Goal: Task Accomplishment & Management: Manage account settings

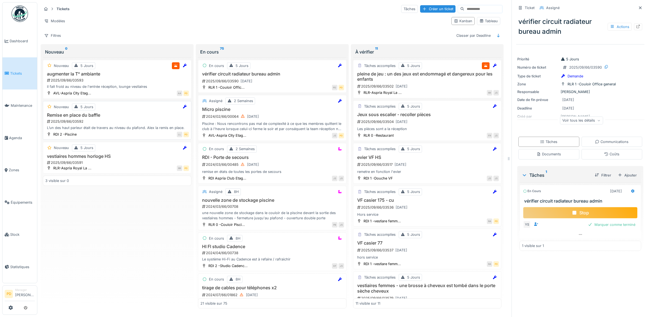
scroll to position [3, 0]
click at [121, 115] on h3 "Remise en place du baffle" at bounding box center [117, 115] width 144 height 5
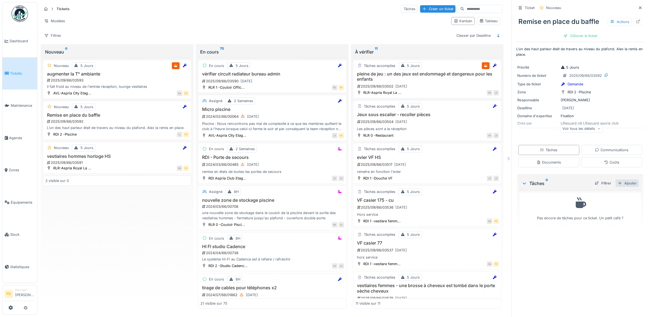
click at [624, 182] on div "Ajouter" at bounding box center [627, 183] width 23 height 7
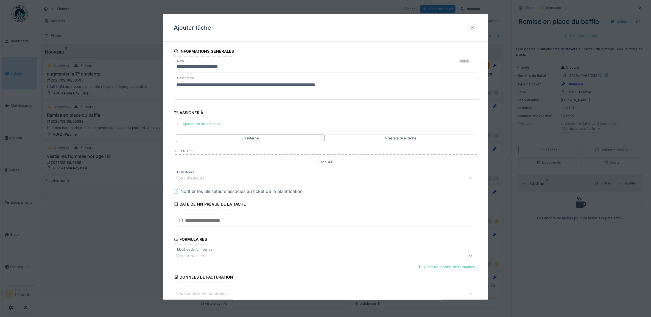
click at [211, 124] on div "Ajouter un intervenant" at bounding box center [198, 123] width 48 height 7
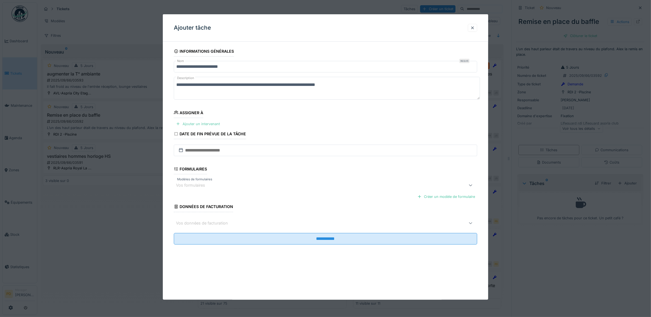
click at [211, 125] on div "Ajouter un intervenant" at bounding box center [198, 123] width 48 height 7
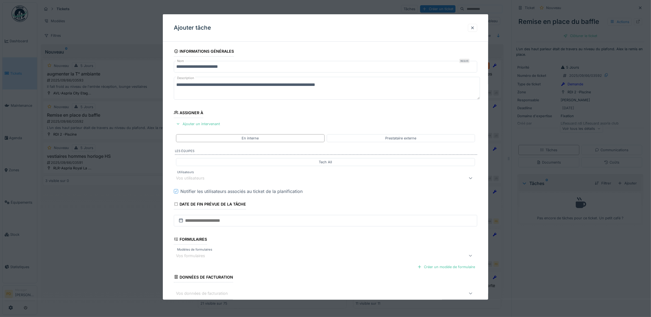
click at [214, 179] on div "Vos utilisateurs" at bounding box center [308, 178] width 265 height 7
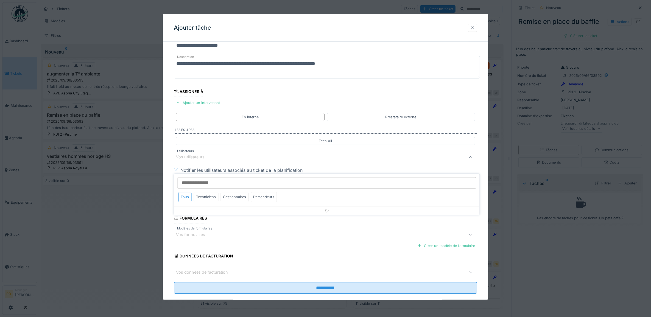
scroll to position [22, 0]
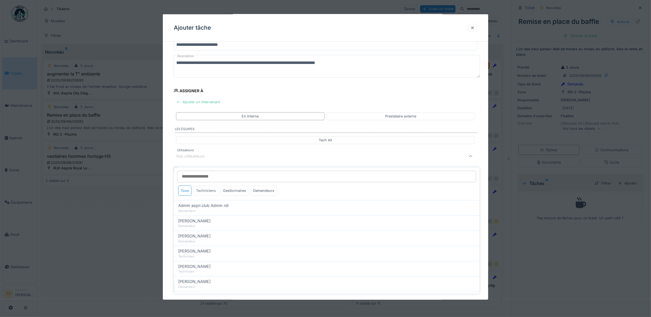
click at [209, 188] on div "Techniciens" at bounding box center [206, 191] width 25 height 10
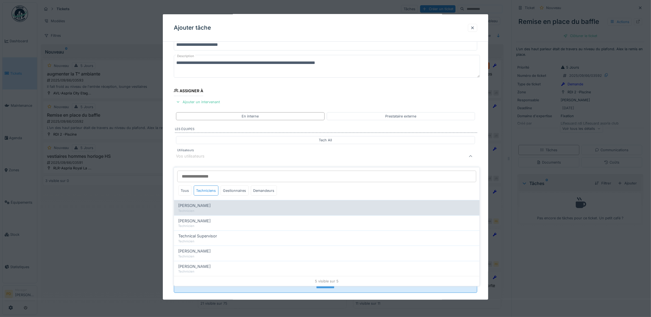
click at [207, 203] on span "Alexandre Michailidis" at bounding box center [195, 206] width 32 height 6
type input "*****"
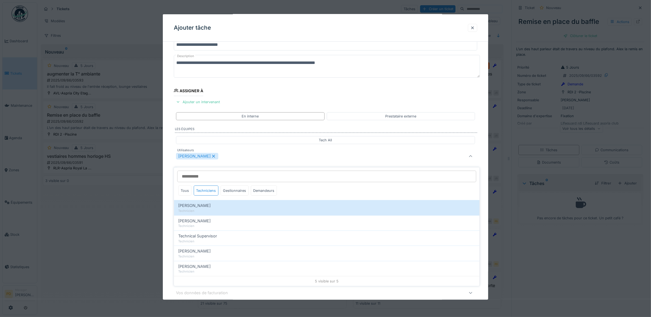
click at [169, 163] on div "**********" at bounding box center [326, 177] width 326 height 306
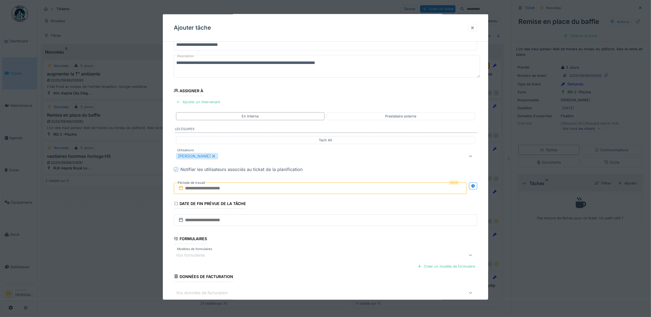
drag, startPoint x: 191, startPoint y: 190, endPoint x: 196, endPoint y: 191, distance: 4.8
click at [191, 190] on input "text" at bounding box center [320, 189] width 293 height 12
click at [313, 252] on div "24" at bounding box center [312, 251] width 7 height 8
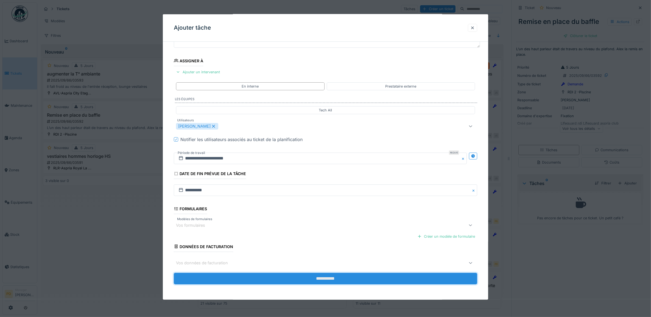
click at [327, 281] on input "**********" at bounding box center [326, 279] width 304 height 12
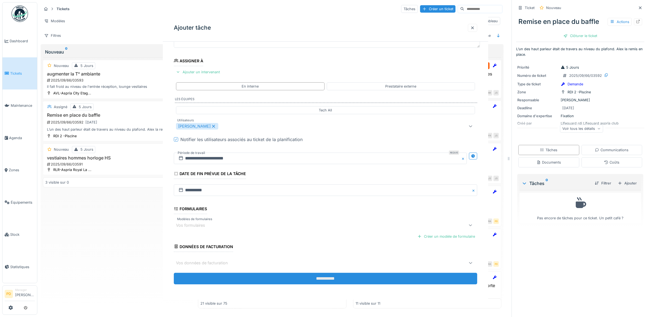
scroll to position [0, 0]
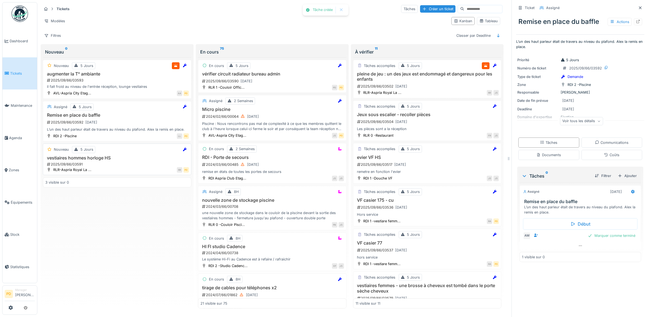
click at [144, 160] on div "vestiaires hommes horloge HS 2025/09/66/03591" at bounding box center [117, 161] width 144 height 12
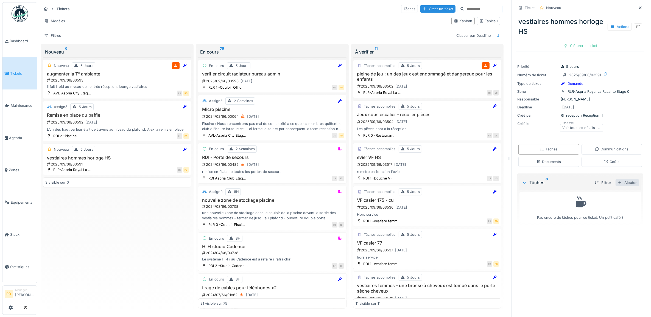
click at [621, 182] on div "Ajouter" at bounding box center [627, 182] width 23 height 7
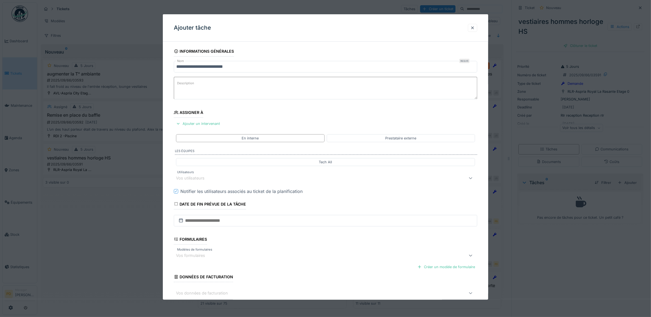
click at [201, 180] on div "Vos utilisateurs" at bounding box center [194, 178] width 36 height 6
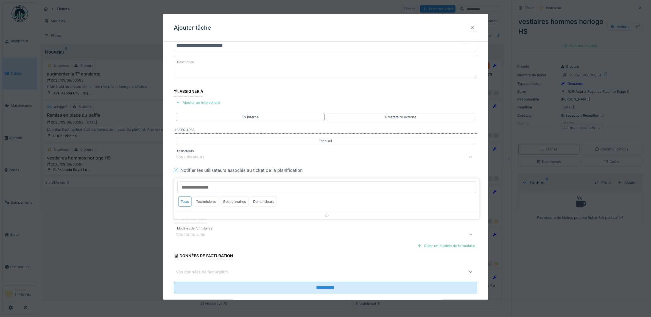
scroll to position [22, 0]
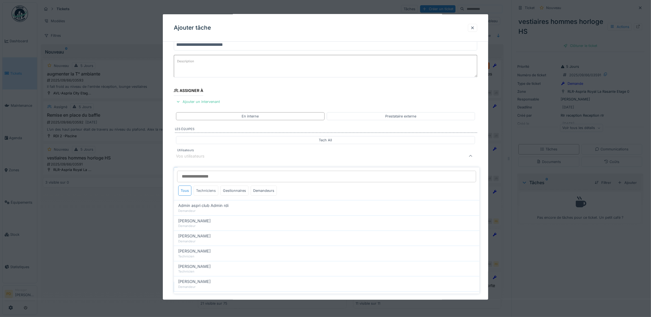
click at [213, 190] on div "Techniciens" at bounding box center [206, 191] width 25 height 10
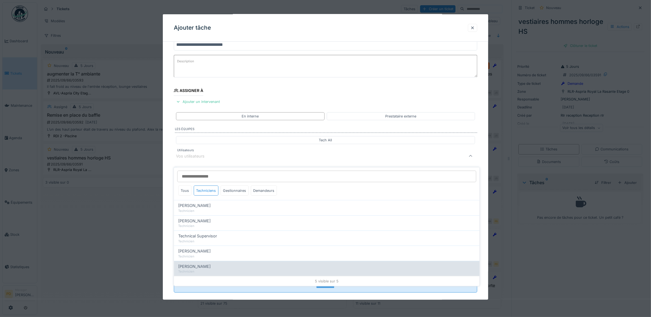
drag, startPoint x: 208, startPoint y: 267, endPoint x: 189, endPoint y: 229, distance: 42.0
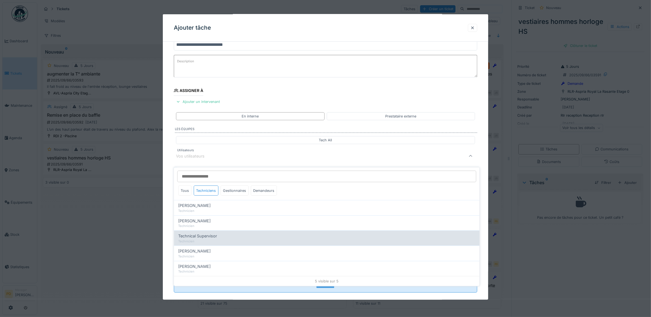
click at [207, 269] on div "Technicien" at bounding box center [327, 271] width 297 height 5
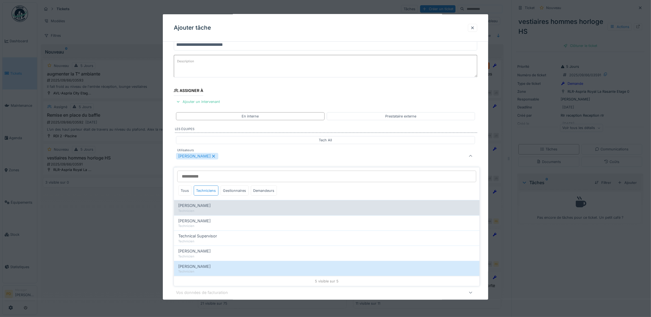
click at [176, 208] on div "Alexandre Michailidis Technicien" at bounding box center [327, 207] width 306 height 15
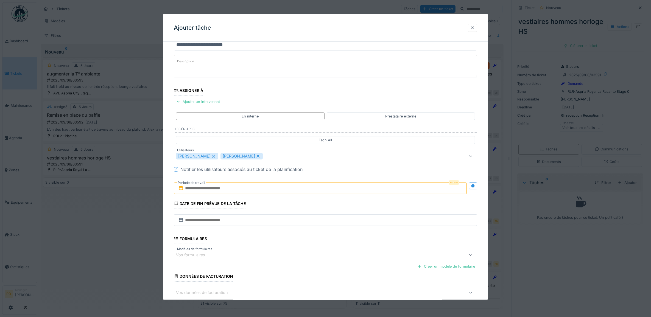
click at [170, 188] on div "**********" at bounding box center [326, 176] width 326 height 305
click at [258, 158] on icon at bounding box center [258, 156] width 5 height 4
type input "*****"
click at [192, 190] on input "text" at bounding box center [320, 189] width 293 height 12
click at [313, 252] on div "24" at bounding box center [312, 251] width 7 height 8
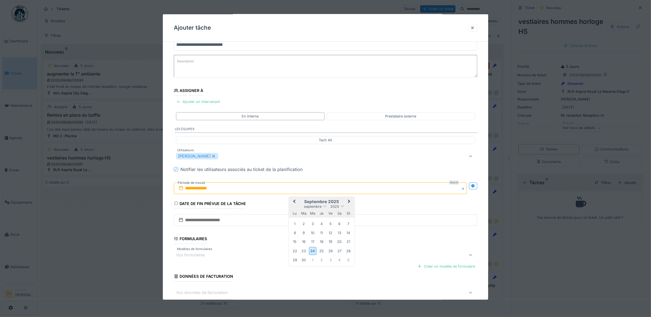
drag, startPoint x: 312, startPoint y: 252, endPoint x: 300, endPoint y: 250, distance: 12.7
click at [312, 251] on div "24" at bounding box center [312, 251] width 7 height 8
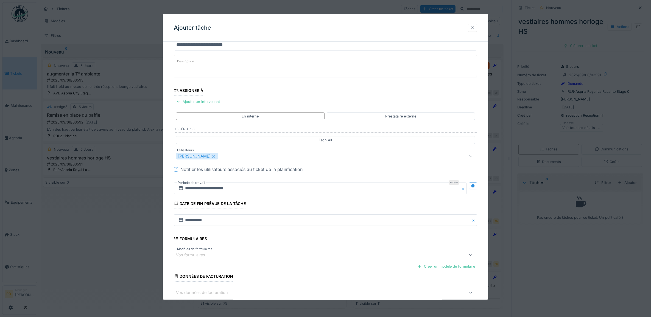
click at [168, 229] on div "**********" at bounding box center [326, 176] width 326 height 305
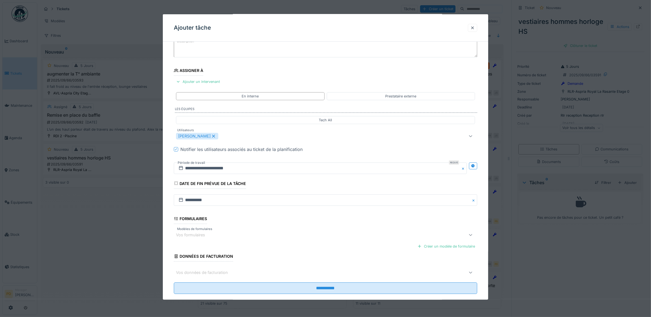
scroll to position [53, 0]
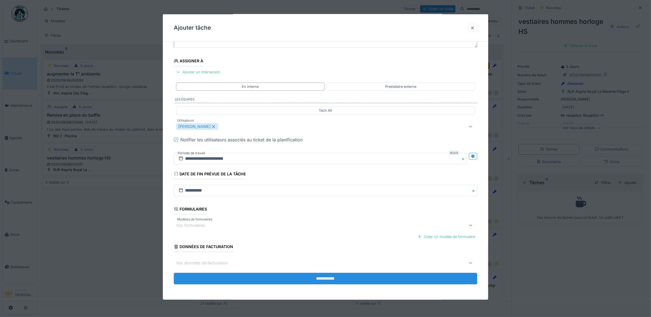
click at [314, 282] on input "**********" at bounding box center [326, 279] width 304 height 12
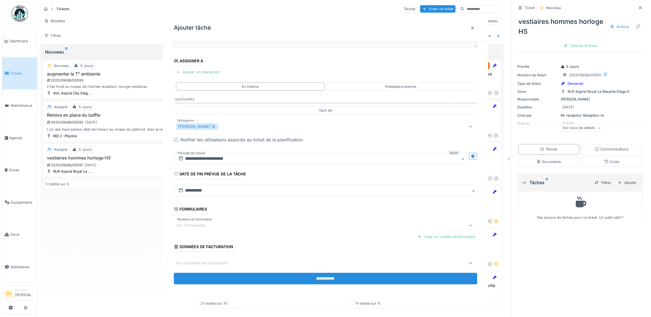
scroll to position [0, 0]
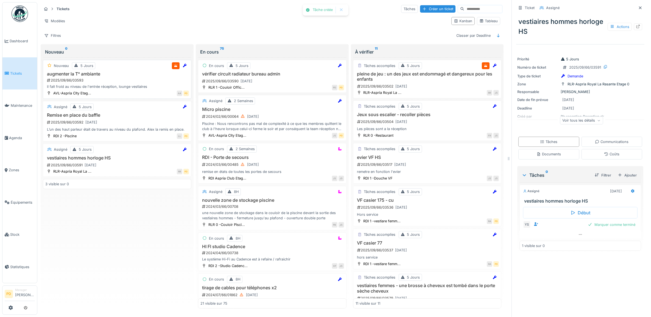
click at [117, 79] on div "2025/09/66/03593" at bounding box center [117, 80] width 143 height 5
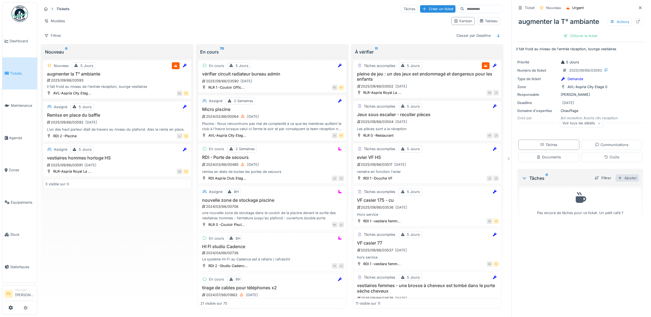
click at [620, 177] on div "Ajouter" at bounding box center [627, 177] width 23 height 7
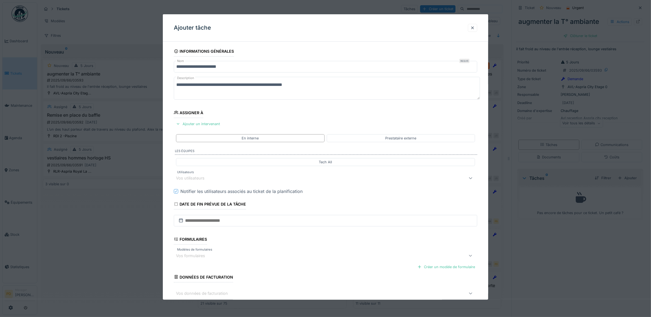
click at [222, 180] on div "Vos utilisateurs" at bounding box center [308, 178] width 265 height 7
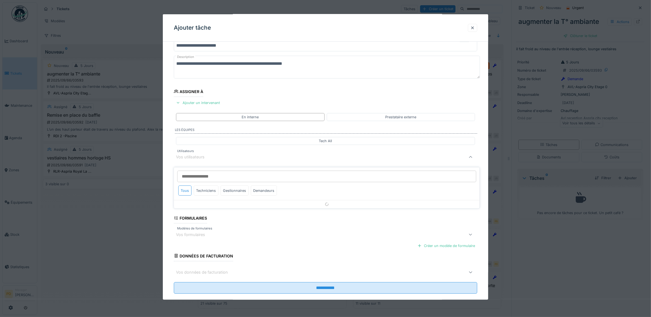
scroll to position [22, 0]
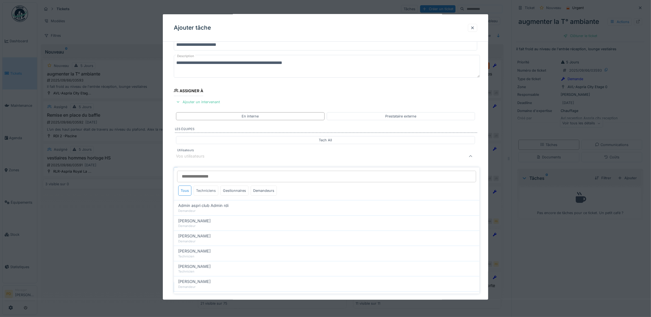
click at [212, 188] on div "Techniciens" at bounding box center [206, 191] width 25 height 10
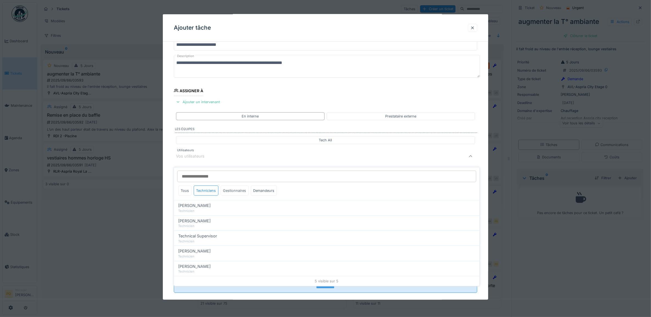
click at [231, 188] on div "Gestionnaires" at bounding box center [235, 191] width 28 height 10
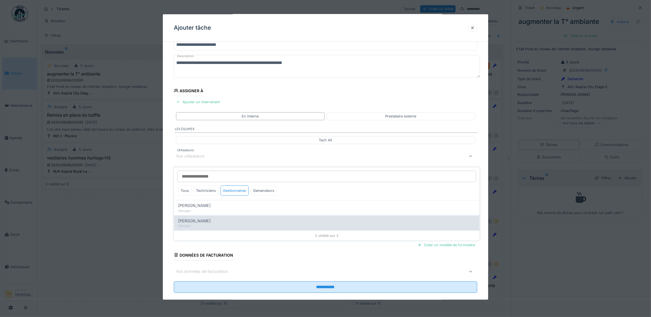
click at [200, 219] on span "[PERSON_NAME]" at bounding box center [195, 221] width 32 height 6
type input "****"
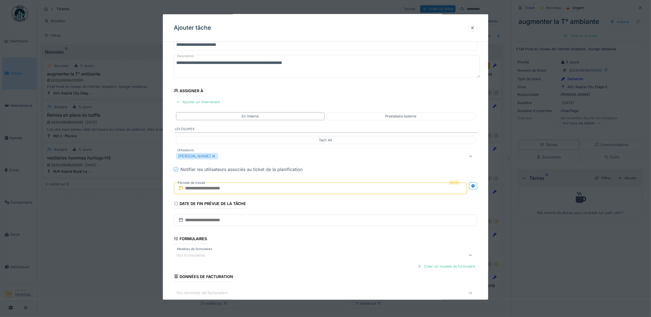
drag, startPoint x: 169, startPoint y: 190, endPoint x: 190, endPoint y: 200, distance: 22.8
click at [170, 190] on div "**********" at bounding box center [326, 177] width 326 height 306
click at [203, 191] on input "text" at bounding box center [320, 189] width 293 height 12
click at [312, 251] on div "24" at bounding box center [312, 251] width 7 height 8
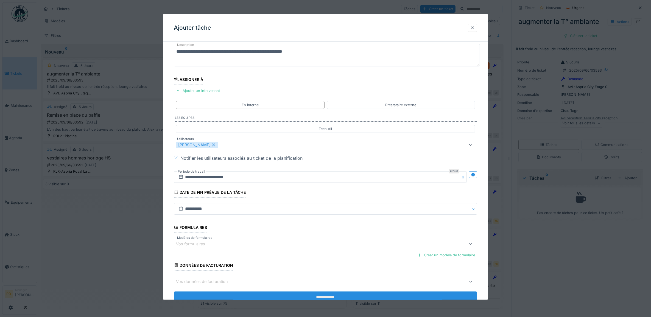
scroll to position [53, 0]
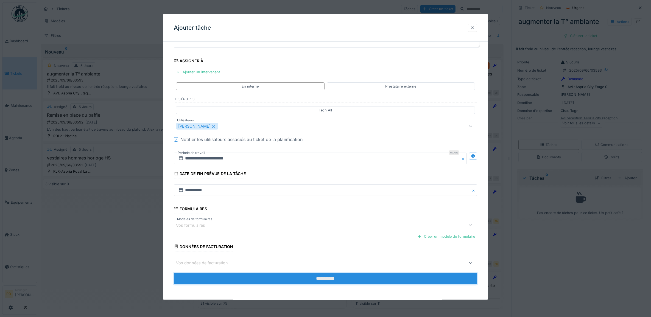
click at [330, 278] on input "**********" at bounding box center [326, 279] width 304 height 12
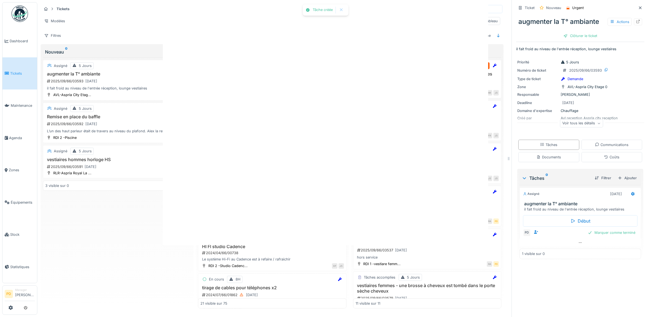
scroll to position [0, 0]
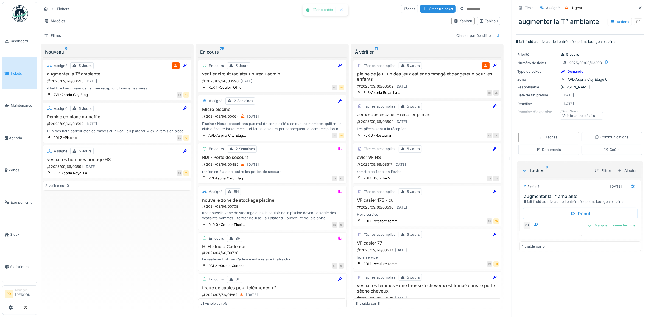
click at [15, 68] on link "Tickets" at bounding box center [19, 73] width 35 height 32
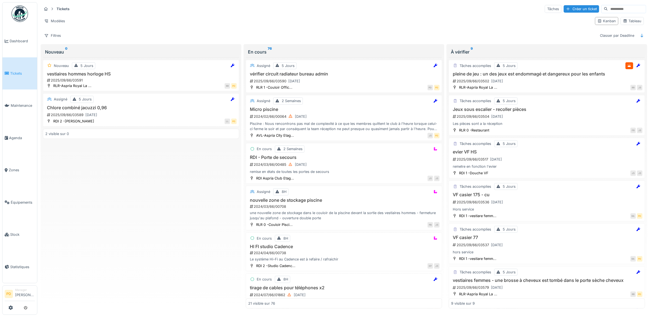
click at [15, 71] on span "Tickets" at bounding box center [22, 73] width 25 height 5
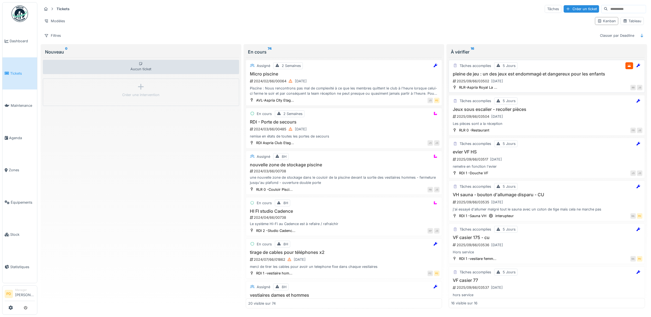
click at [529, 76] on h3 "pleine de jeu : un des jeux est endommagé et dangereux pour les enfants" at bounding box center [546, 73] width 191 height 5
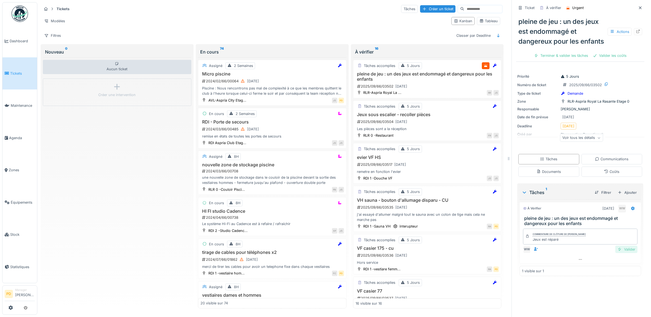
click at [617, 253] on div "Valider" at bounding box center [626, 249] width 22 height 7
click at [598, 59] on div "Clôturer le ticket" at bounding box center [600, 55] width 38 height 7
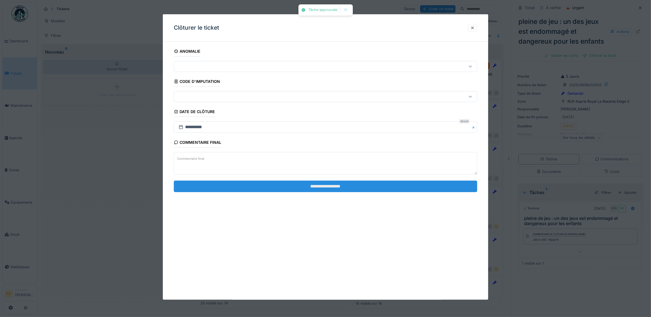
click at [388, 187] on input "**********" at bounding box center [326, 187] width 304 height 12
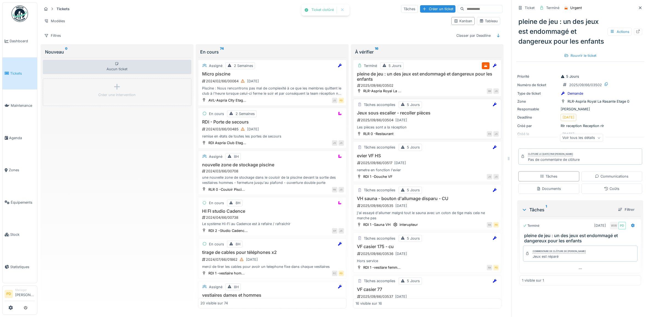
click at [436, 129] on div "Les pièces sont a la réception" at bounding box center [428, 127] width 144 height 5
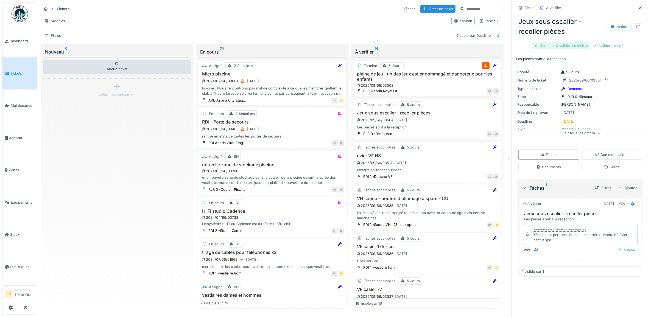
click at [559, 46] on div "Terminer & valider les tâches" at bounding box center [561, 45] width 59 height 7
click at [562, 46] on div "Terminer & valider les tâches" at bounding box center [561, 45] width 59 height 7
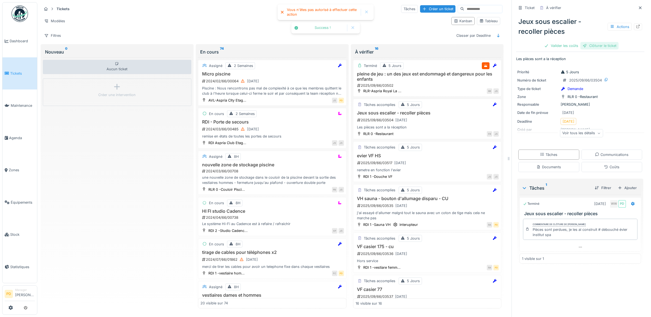
click at [583, 46] on div at bounding box center [585, 45] width 4 height 5
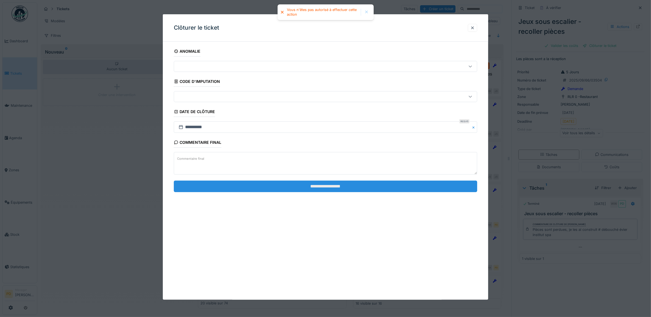
click at [438, 183] on input "**********" at bounding box center [326, 187] width 304 height 12
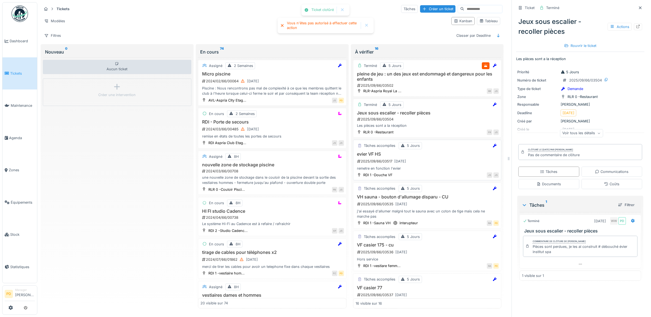
click at [433, 157] on h3 "evier VF HS" at bounding box center [428, 154] width 144 height 5
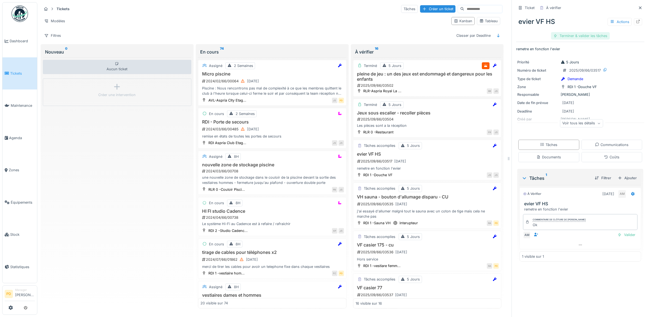
click at [563, 37] on div "Terminer & valider les tâches" at bounding box center [580, 35] width 59 height 7
click at [568, 37] on div "Clôturer le ticket" at bounding box center [580, 35] width 38 height 7
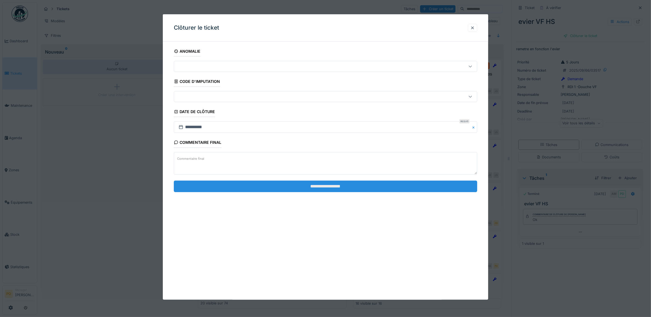
click at [430, 189] on input "**********" at bounding box center [326, 187] width 304 height 12
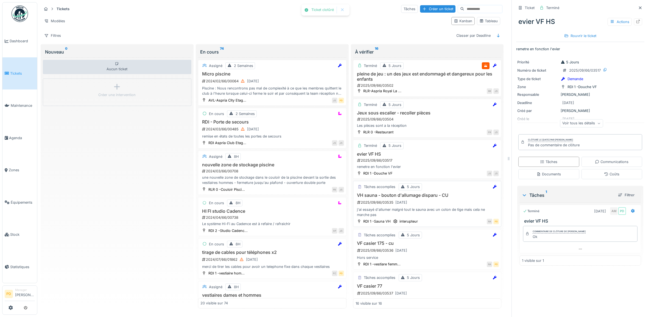
click at [435, 201] on div "VH sauna - bouton d'allumage disparu - CU 2025/09/66/03535 24/09/2025 j'ai essa…" at bounding box center [428, 205] width 144 height 25
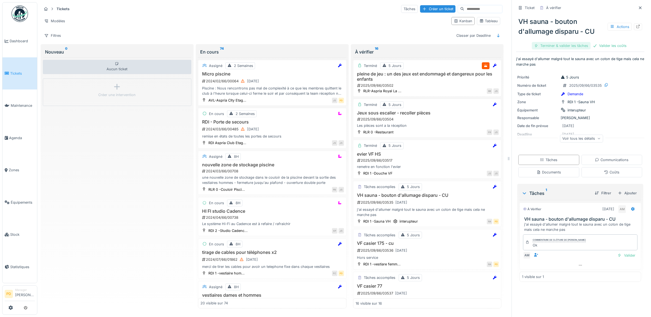
click at [561, 44] on div "Terminer & valider les tâches" at bounding box center [561, 45] width 59 height 7
click at [592, 46] on div "Valider les coûts" at bounding box center [610, 45] width 38 height 7
click at [584, 45] on div "Clôturer le ticket" at bounding box center [580, 45] width 38 height 7
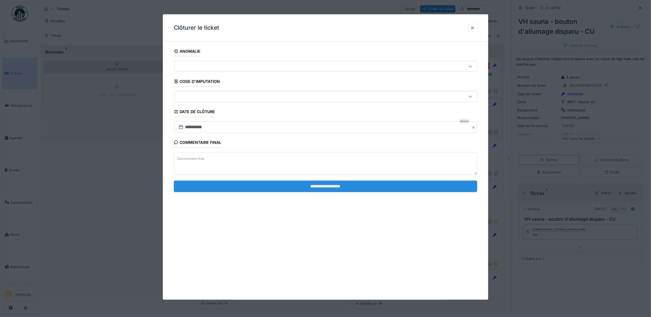
click at [451, 184] on input "**********" at bounding box center [326, 187] width 304 height 12
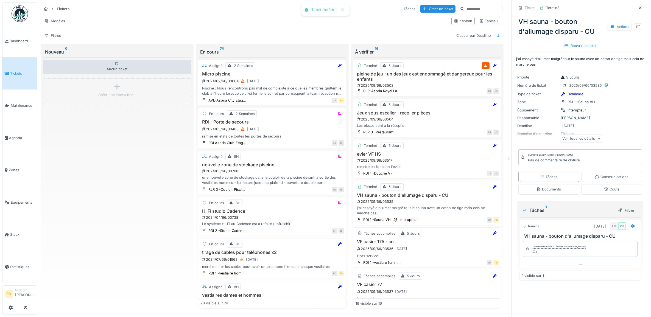
click at [435, 252] on div "2025/09/66/03536 24/09/2025" at bounding box center [428, 249] width 143 height 7
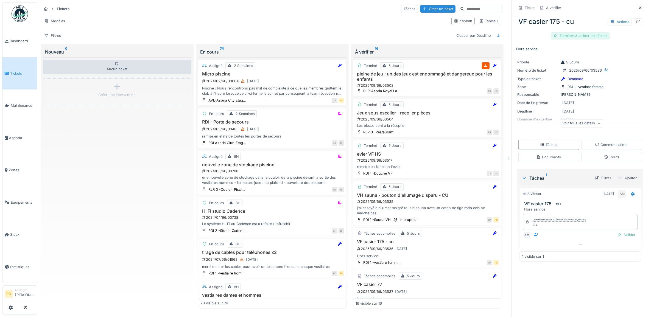
click at [563, 36] on div "Terminer & valider les tâches" at bounding box center [580, 35] width 59 height 7
click at [563, 36] on div "Clôturer le ticket" at bounding box center [580, 35] width 38 height 7
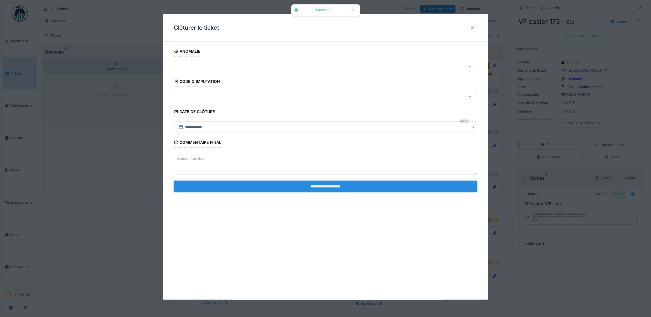
click at [424, 190] on input "**********" at bounding box center [326, 187] width 304 height 12
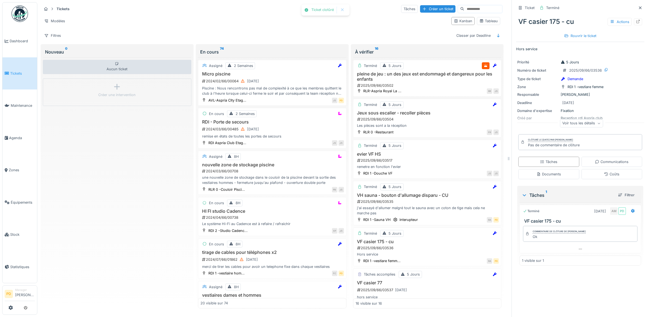
click at [16, 71] on span "Tickets" at bounding box center [22, 73] width 25 height 5
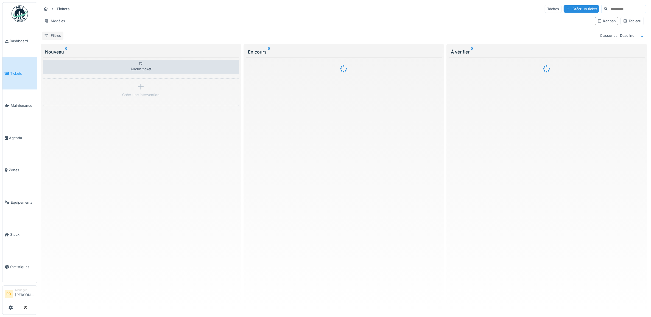
click at [57, 39] on div "Filtres" at bounding box center [53, 36] width 22 height 8
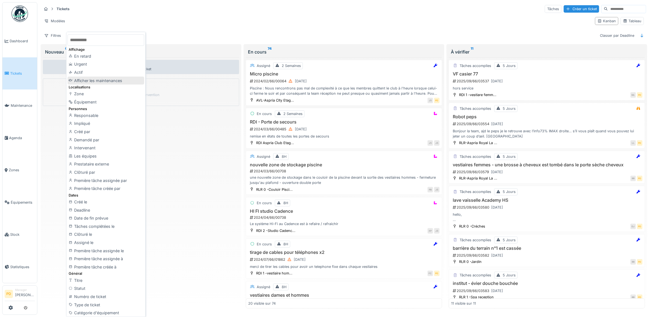
click at [94, 78] on div "Afficher les maintenances" at bounding box center [106, 81] width 76 height 8
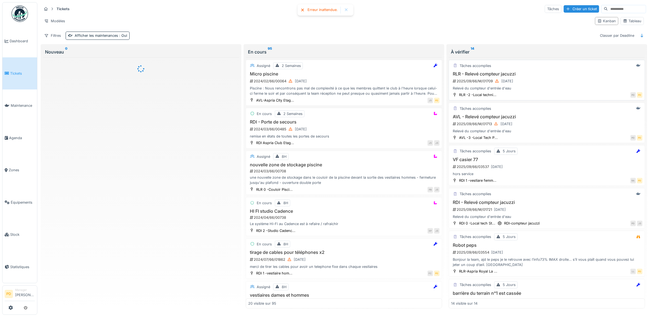
click at [540, 85] on div "2025/09/66/M/01709 23/09/2025" at bounding box center [547, 81] width 190 height 7
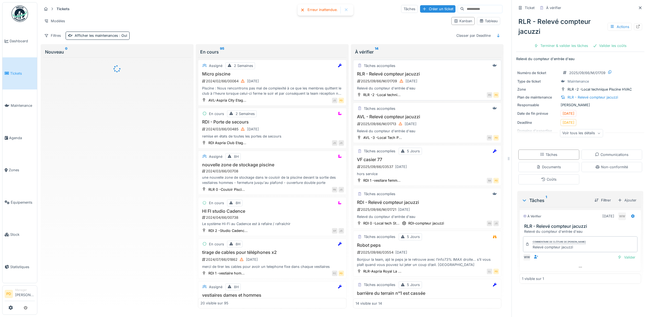
click at [429, 77] on h3 "RLR - Relevé compteur jacuzzi" at bounding box center [428, 73] width 144 height 5
click at [601, 47] on div "Valider les coûts" at bounding box center [610, 45] width 38 height 7
click at [592, 47] on div "Terminer & valider les tâches" at bounding box center [580, 45] width 59 height 7
click at [572, 48] on div "Clôturer le ticket" at bounding box center [580, 45] width 38 height 7
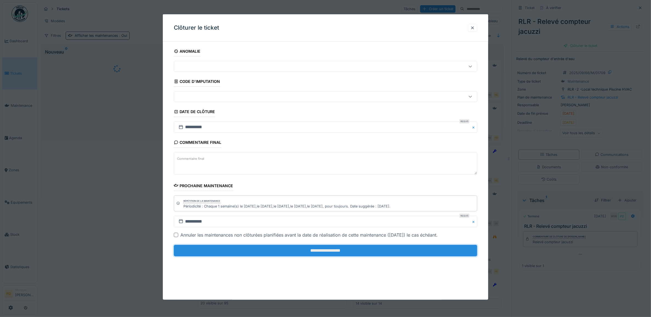
click at [419, 249] on input "**********" at bounding box center [326, 251] width 304 height 12
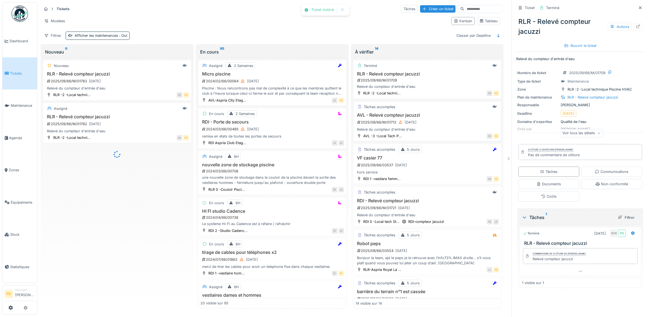
click at [426, 129] on div "Relevé du compteur d'entrée d'eau" at bounding box center [428, 129] width 144 height 5
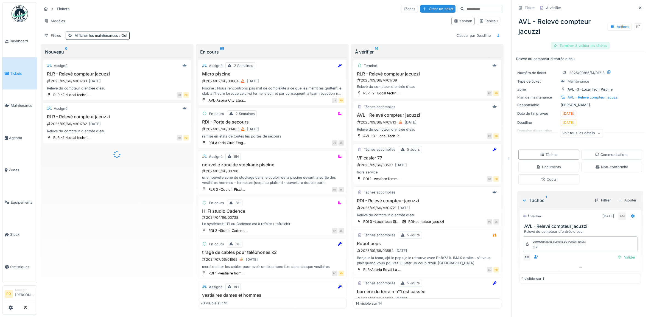
click at [565, 47] on div "Terminer & valider les tâches" at bounding box center [580, 45] width 59 height 7
click at [565, 47] on div "Clôturer le ticket" at bounding box center [580, 45] width 38 height 7
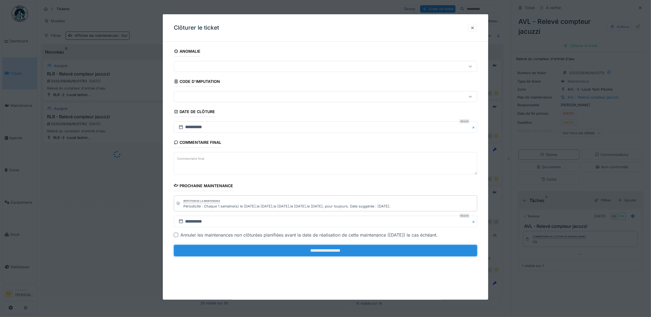
click at [366, 250] on input "**********" at bounding box center [326, 251] width 304 height 12
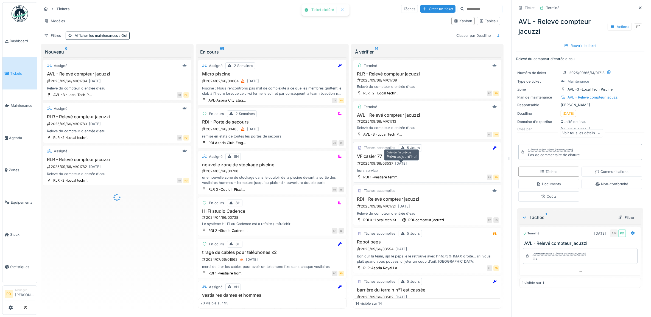
click at [396, 166] on div "[DATE]" at bounding box center [401, 163] width 12 height 5
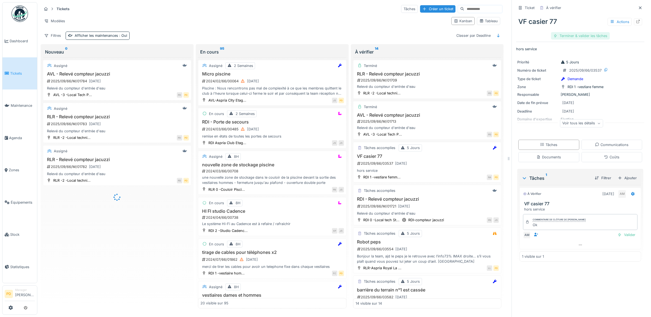
click at [573, 37] on div "Terminer & valider les tâches" at bounding box center [580, 35] width 59 height 7
click at [573, 37] on div "Clôturer le ticket" at bounding box center [580, 35] width 38 height 7
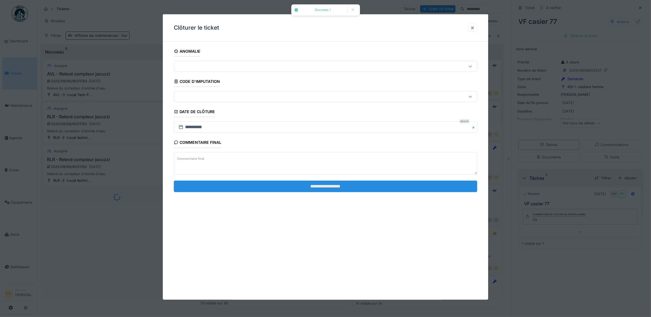
click at [341, 186] on input "**********" at bounding box center [326, 187] width 304 height 12
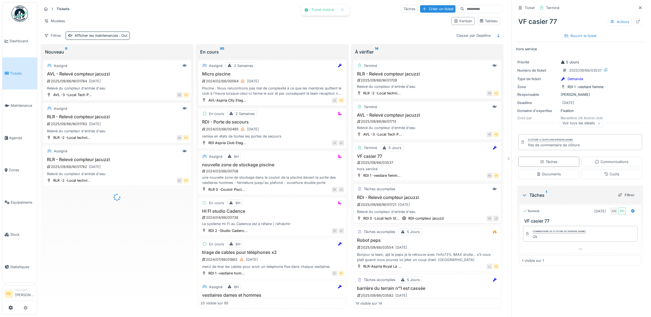
click at [409, 204] on div "RDI - Relevé compteur jacuzzi 2025/09/66/M/01721 25/09/2025 Relevé du compteur …" at bounding box center [428, 205] width 144 height 20
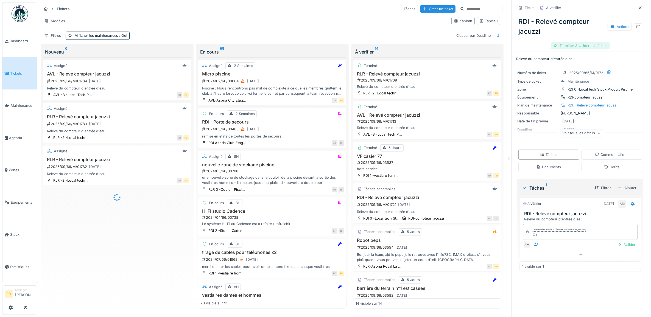
click at [583, 47] on div "Terminer & valider les tâches" at bounding box center [580, 45] width 59 height 7
click at [573, 44] on div "Clôturer le ticket" at bounding box center [580, 45] width 38 height 7
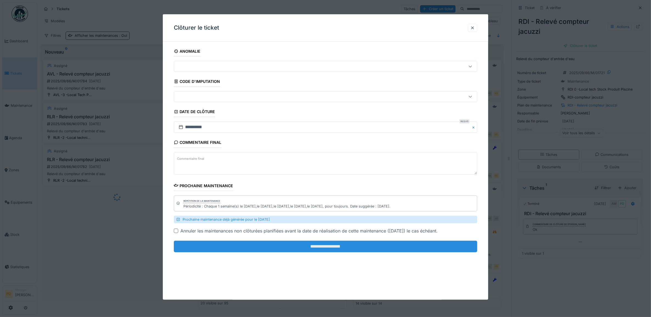
click at [393, 249] on input "**********" at bounding box center [326, 247] width 304 height 12
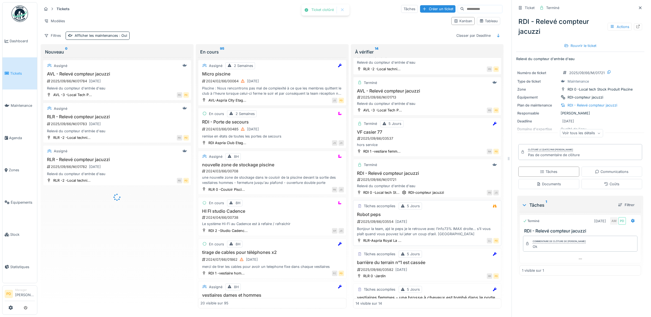
scroll to position [34, 0]
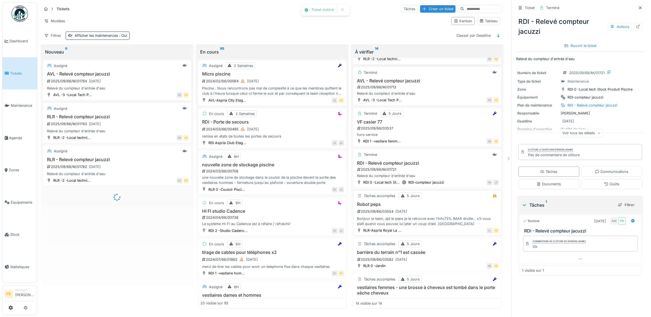
click at [437, 215] on div "2025/09/66/03554 24/09/2025" at bounding box center [428, 211] width 143 height 7
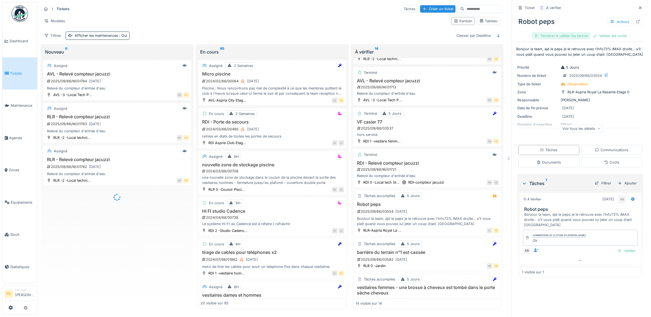
click at [554, 34] on div "Terminer & valider les tâches" at bounding box center [561, 35] width 59 height 7
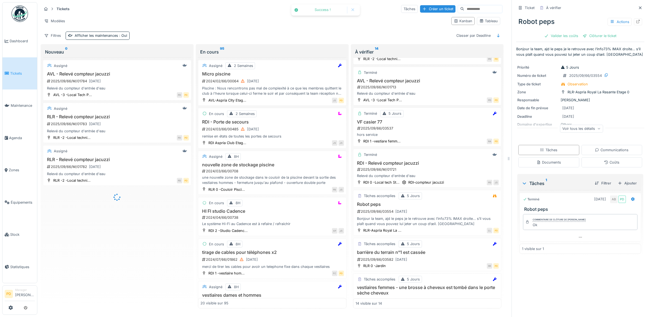
click at [554, 34] on div "Valider les coûts" at bounding box center [561, 35] width 38 height 7
click at [588, 38] on div "Clôturer le ticket" at bounding box center [580, 35] width 38 height 7
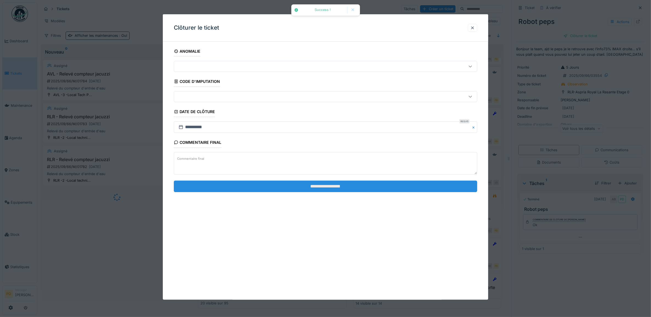
click at [397, 192] on input "**********" at bounding box center [326, 187] width 304 height 12
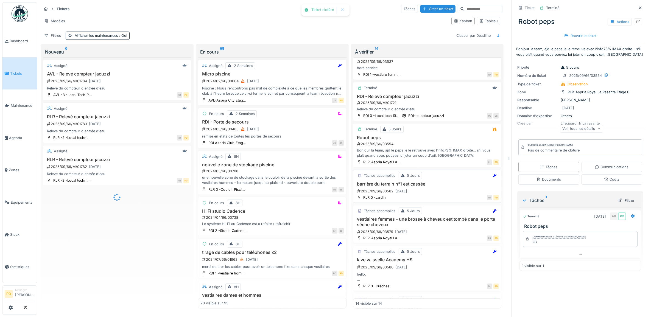
scroll to position [103, 0]
click at [409, 193] on div "[DATE]" at bounding box center [402, 189] width 16 height 7
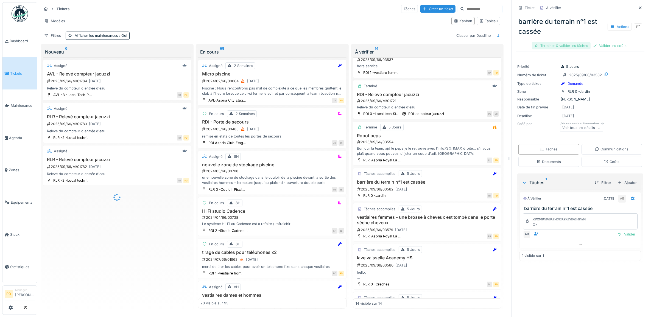
click at [562, 47] on div "Terminer & valider les tâches" at bounding box center [561, 45] width 59 height 7
click at [562, 47] on div "Valider les coûts" at bounding box center [561, 45] width 38 height 7
click at [580, 47] on div "Clôturer le ticket" at bounding box center [580, 45] width 38 height 7
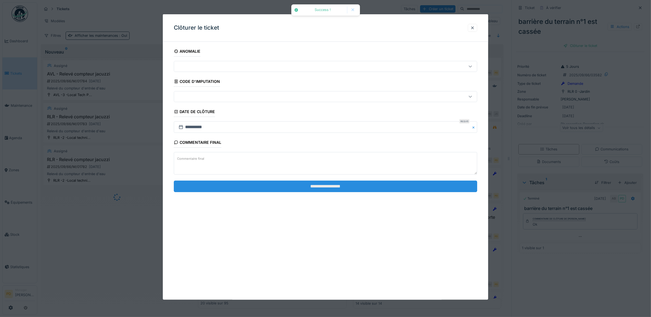
click at [424, 190] on input "**********" at bounding box center [326, 187] width 304 height 12
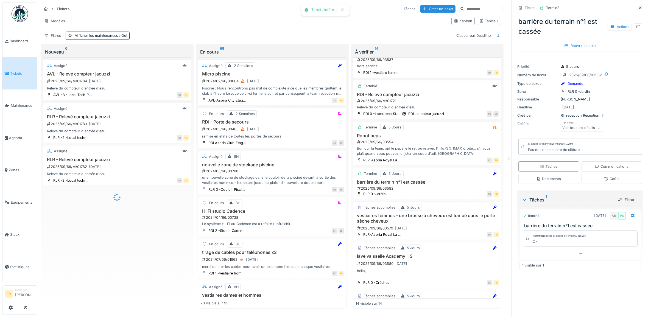
click at [12, 71] on span "Tickets" at bounding box center [22, 73] width 25 height 5
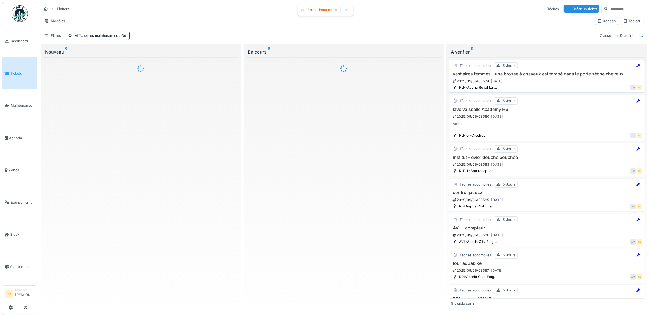
click at [548, 79] on div "2025/09/66/03579 [DATE]" at bounding box center [547, 81] width 190 height 7
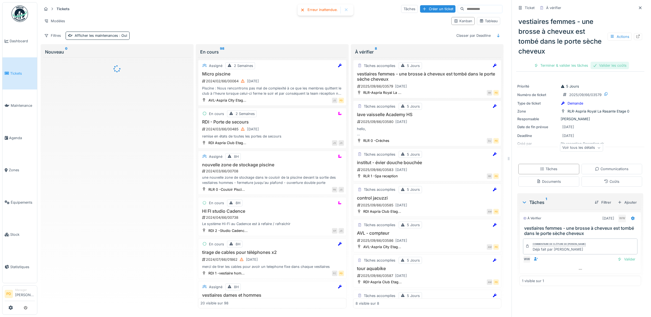
click at [596, 64] on div "Valider les coûts" at bounding box center [610, 65] width 38 height 7
click at [595, 65] on div "Terminer & valider les tâches" at bounding box center [580, 65] width 59 height 7
click at [566, 65] on div "Clôturer le ticket" at bounding box center [580, 65] width 38 height 7
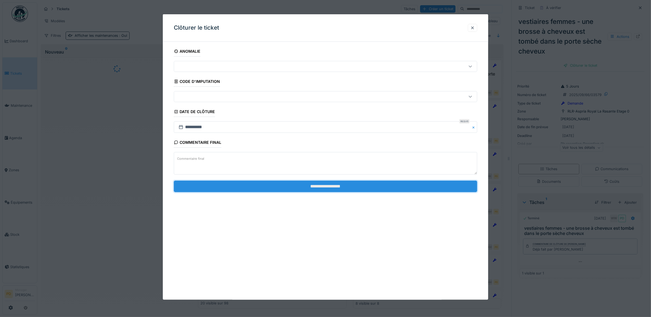
click at [396, 191] on input "**********" at bounding box center [326, 187] width 304 height 12
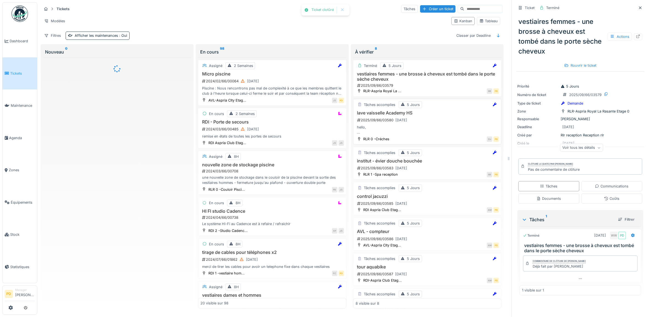
click at [433, 127] on div "hello, Notre lave vaisselle ne fonctionne plus. On ne peut plus l'allumer, ni l…" at bounding box center [428, 130] width 144 height 10
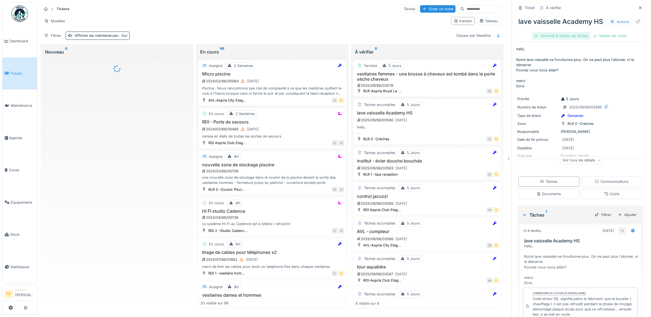
click at [549, 39] on div "Terminer & valider les tâches" at bounding box center [561, 35] width 59 height 7
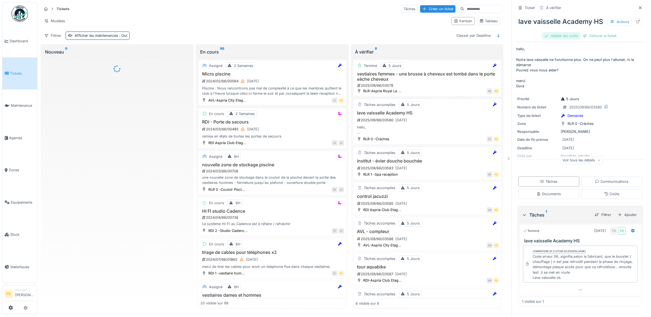
click at [555, 40] on div "Valider les coûts" at bounding box center [561, 35] width 38 height 7
click at [586, 40] on div "Clôturer le ticket" at bounding box center [580, 35] width 38 height 7
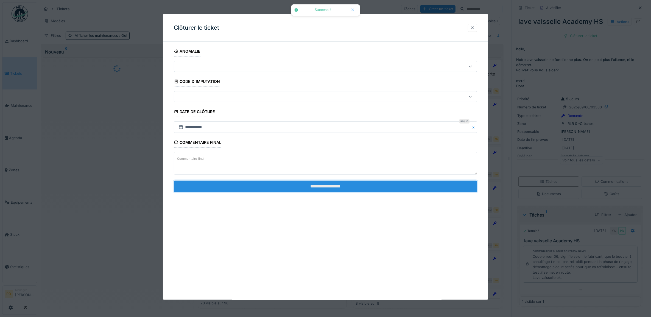
click at [428, 187] on input "**********" at bounding box center [326, 187] width 304 height 12
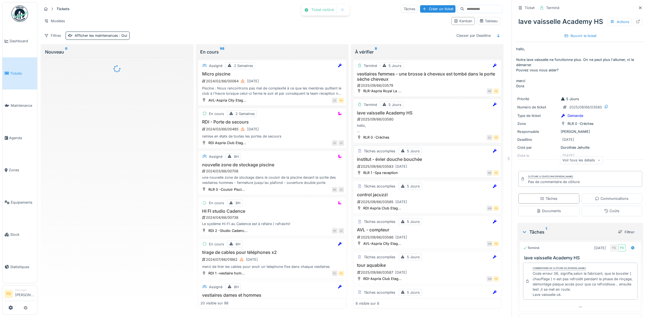
click at [419, 159] on h3 "institut - évier douche bouchée" at bounding box center [428, 159] width 144 height 5
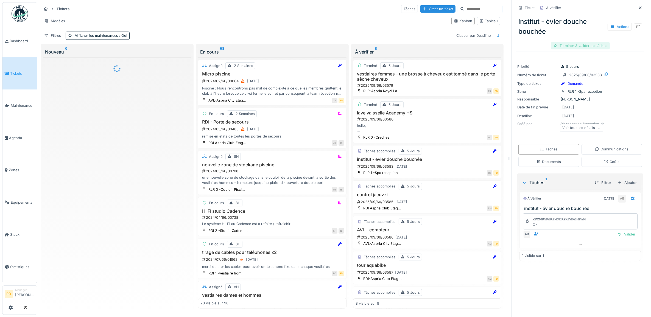
click at [566, 43] on div "Terminer & valider les tâches" at bounding box center [580, 45] width 59 height 7
click at [567, 42] on div "Clôturer le ticket" at bounding box center [580, 45] width 38 height 7
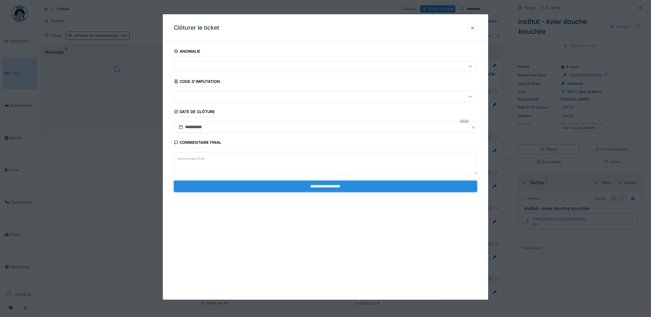
click at [429, 189] on input "**********" at bounding box center [326, 187] width 304 height 12
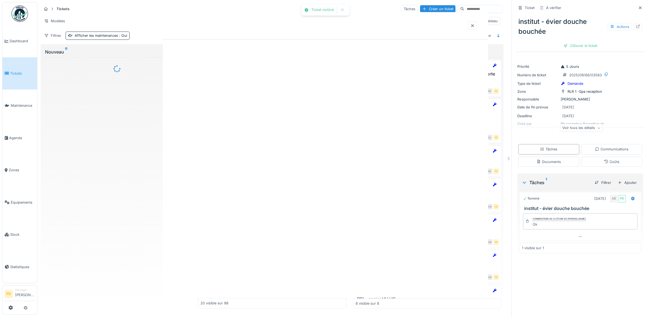
click at [429, 188] on div "Ticket clotûré Success ! Annuler Tickets Tâches Créer un ticket Modèles Kanban …" at bounding box center [344, 158] width 614 height 317
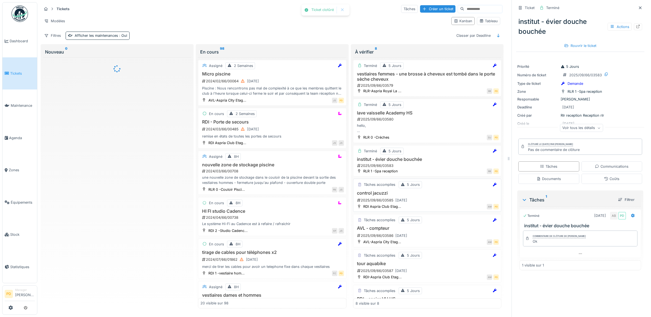
click at [436, 197] on div "2025/09/66/03585 24/09/2025" at bounding box center [428, 200] width 143 height 7
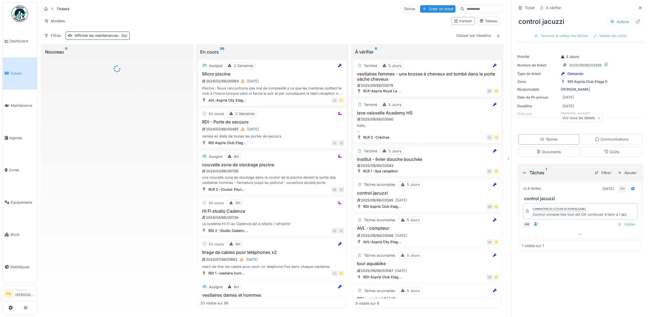
drag, startPoint x: 564, startPoint y: 31, endPoint x: 589, endPoint y: 54, distance: 34.4
click at [589, 54] on div "Ticket À vérifier control jacuzzi Actions Terminer & valider les tâches Valider…" at bounding box center [580, 129] width 128 height 258
click at [434, 201] on div "2025/09/66/03585 24/09/2025" at bounding box center [428, 200] width 143 height 7
click at [565, 34] on div "Terminer & valider les tâches" at bounding box center [561, 35] width 59 height 7
click at [595, 36] on div "Terminer & valider les tâches Valider les coûts" at bounding box center [580, 35] width 97 height 7
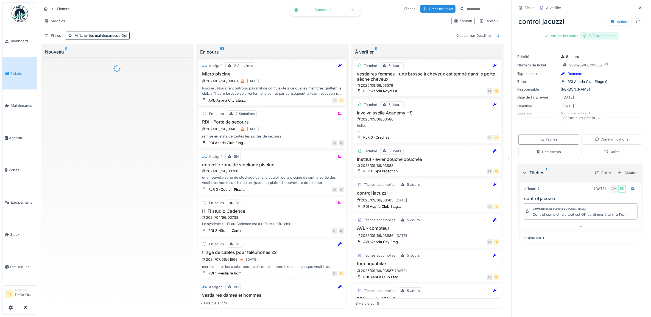
click at [585, 38] on div "Clôturer le ticket" at bounding box center [600, 35] width 38 height 7
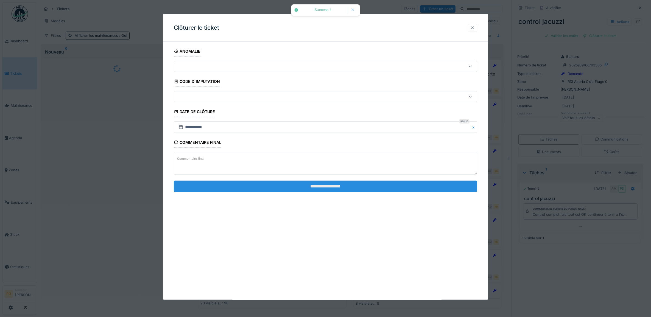
click at [430, 187] on input "**********" at bounding box center [326, 187] width 304 height 12
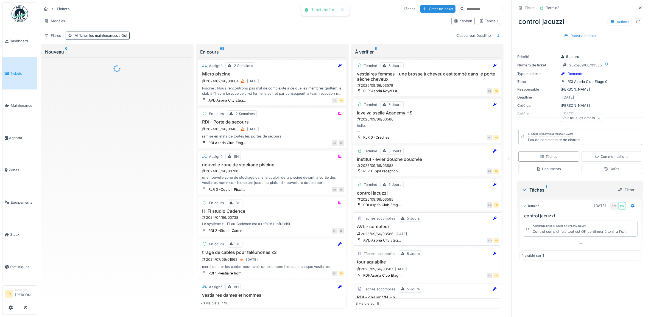
click at [430, 238] on div "2025/09/66/03586 24/09/2025" at bounding box center [428, 234] width 143 height 7
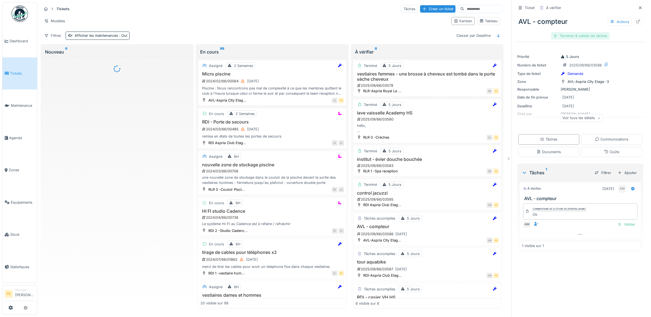
click at [564, 39] on div "Terminer & valider les tâches" at bounding box center [580, 35] width 59 height 7
click at [568, 37] on div "Clôturer le ticket" at bounding box center [580, 35] width 38 height 7
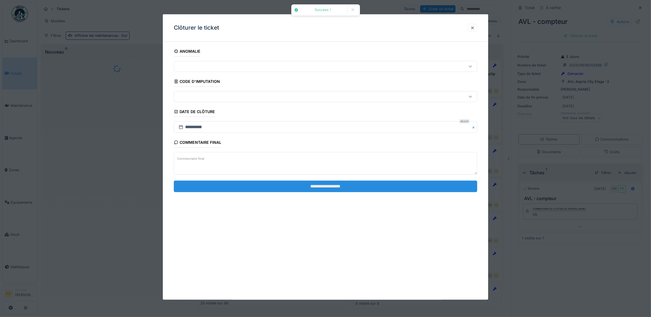
click at [428, 186] on input "**********" at bounding box center [326, 187] width 304 height 12
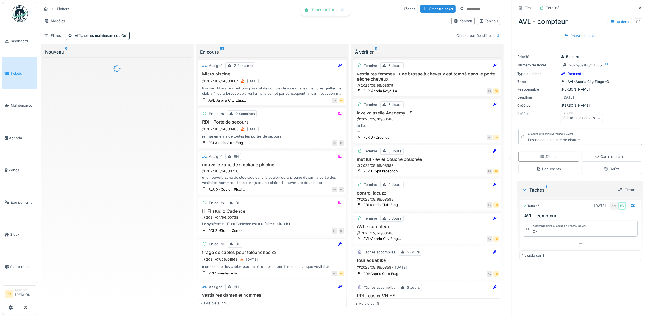
click at [448, 268] on div "2025/09/66/03587 24/09/2025" at bounding box center [428, 267] width 143 height 7
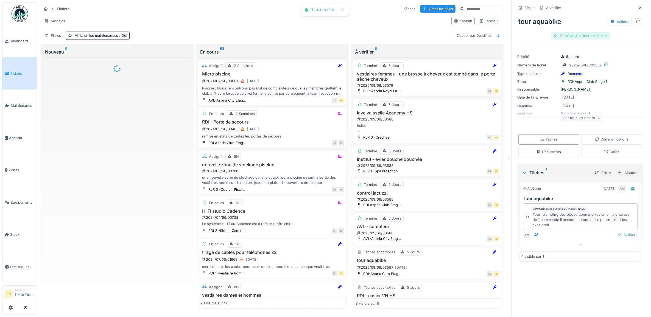
click at [562, 36] on div "Terminer & valider les tâches" at bounding box center [580, 35] width 59 height 7
click at [562, 37] on div "Clôturer le ticket" at bounding box center [580, 35] width 38 height 7
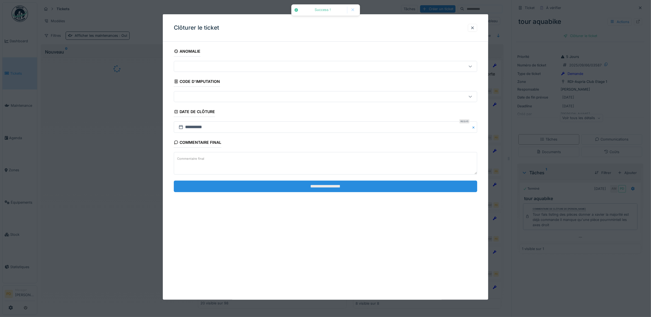
click at [433, 185] on input "**********" at bounding box center [326, 187] width 304 height 12
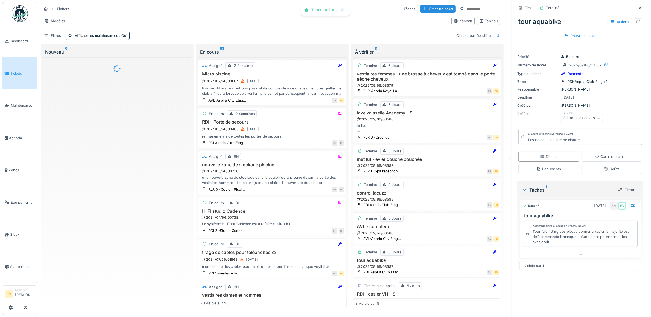
click at [17, 74] on span "Tickets" at bounding box center [22, 73] width 25 height 5
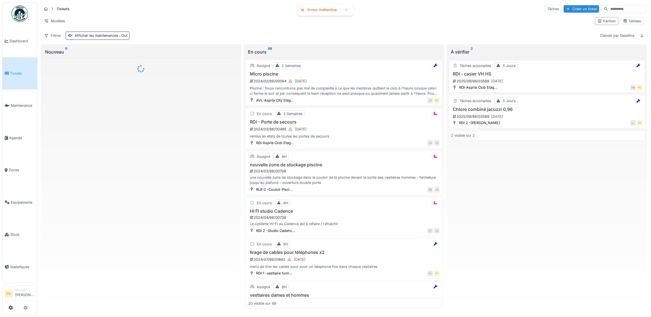
click at [525, 82] on div "2025/09/66/03588 [DATE]" at bounding box center [547, 81] width 190 height 7
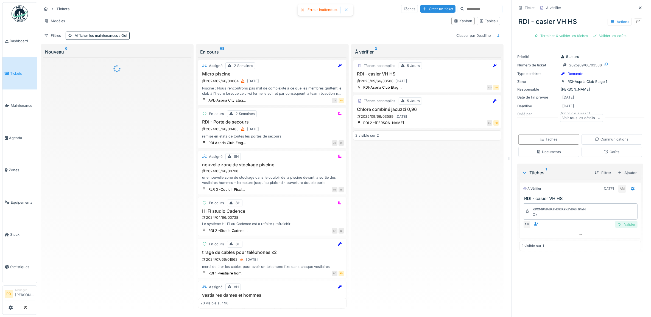
click at [619, 228] on div "Valider" at bounding box center [626, 224] width 22 height 7
click at [572, 38] on div "Valider les coûts" at bounding box center [561, 35] width 38 height 7
click at [580, 36] on div "Clôturer le ticket" at bounding box center [580, 35] width 38 height 7
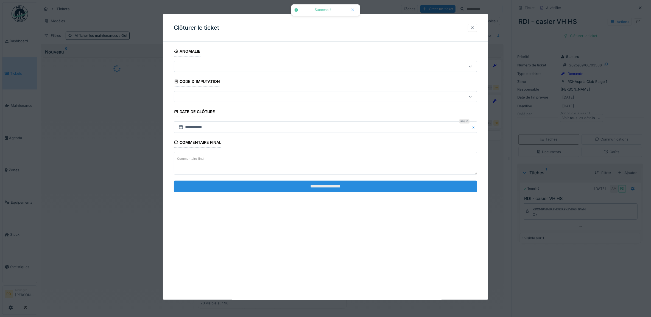
click at [442, 186] on input "**********" at bounding box center [326, 187] width 304 height 12
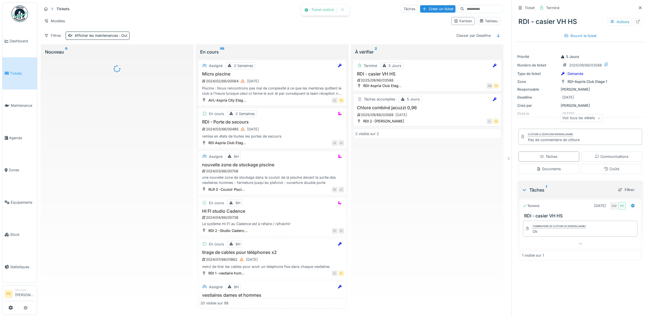
click at [437, 116] on div "2025/09/66/03589 24/09/2025" at bounding box center [428, 114] width 143 height 7
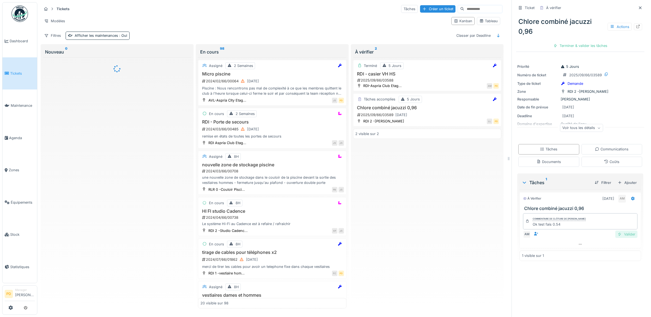
click at [622, 235] on div "Valider" at bounding box center [626, 234] width 22 height 7
click at [581, 47] on div "Clôturer le ticket" at bounding box center [580, 45] width 38 height 7
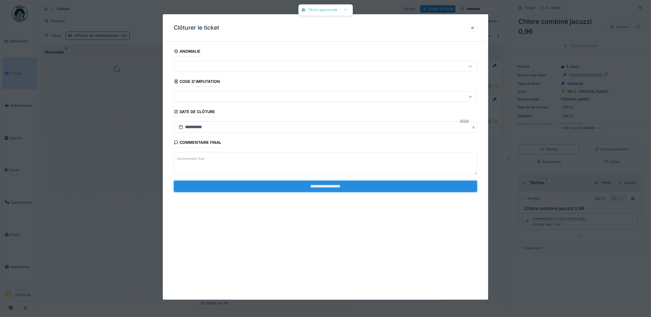
click at [455, 191] on input "**********" at bounding box center [326, 187] width 304 height 12
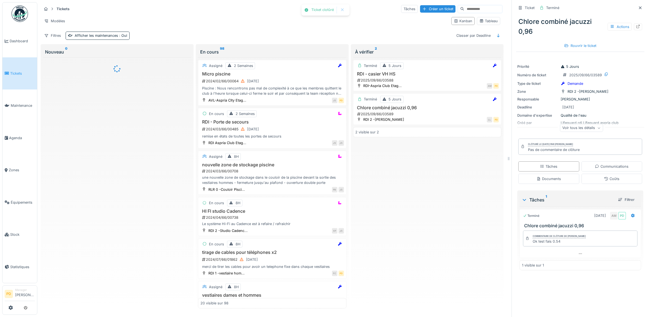
click at [20, 72] on span "Tickets" at bounding box center [22, 73] width 25 height 5
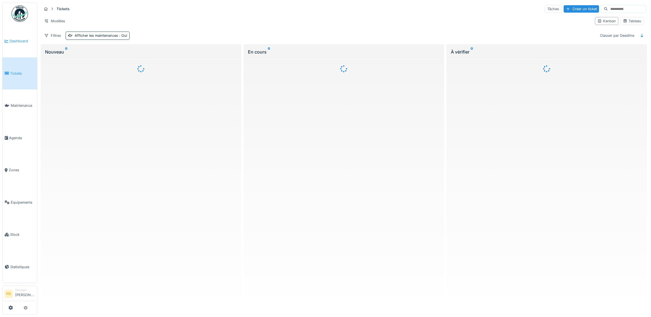
click at [21, 40] on span "Dashboard" at bounding box center [22, 40] width 25 height 5
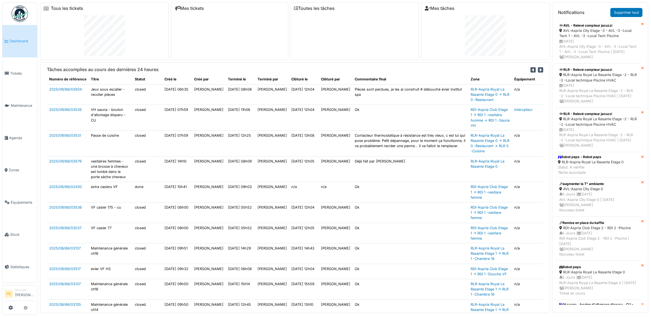
click at [531, 71] on icon at bounding box center [533, 70] width 5 height 6
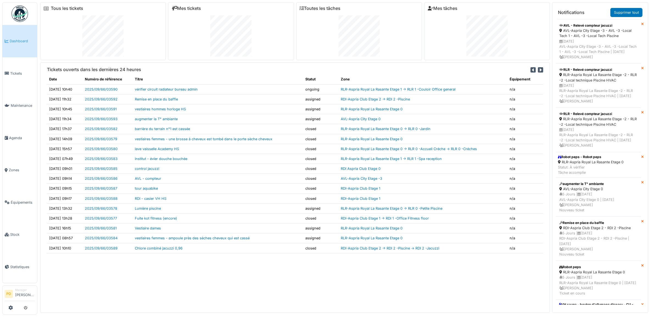
click at [531, 71] on icon at bounding box center [533, 70] width 5 height 6
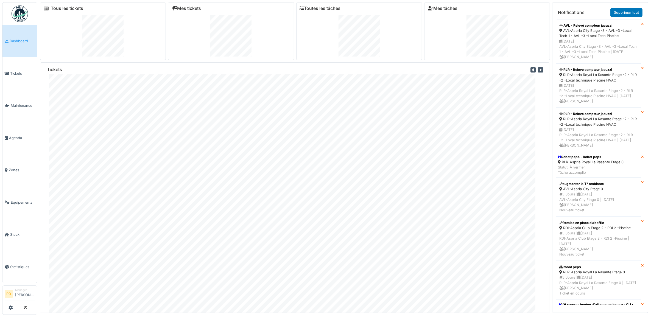
click at [531, 71] on icon at bounding box center [533, 70] width 5 height 6
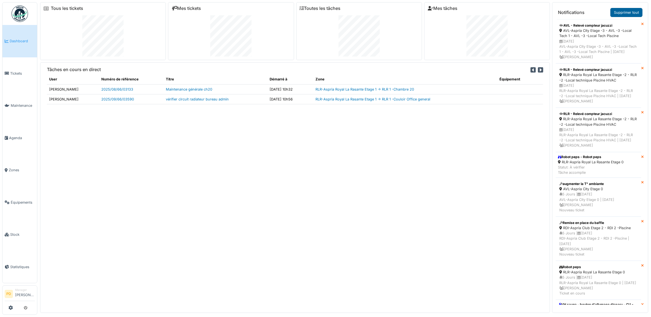
click at [620, 9] on link "Supprimer tout" at bounding box center [626, 12] width 32 height 9
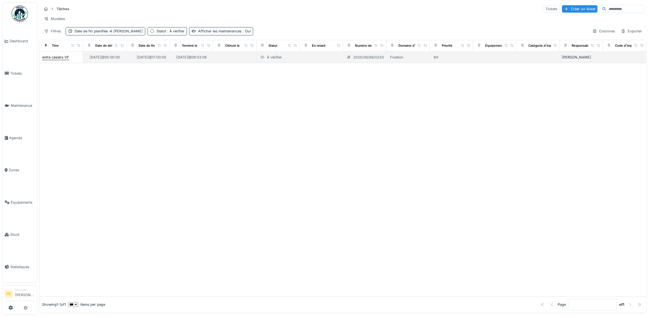
click at [60, 60] on div "extra casiers VF" at bounding box center [55, 57] width 27 height 5
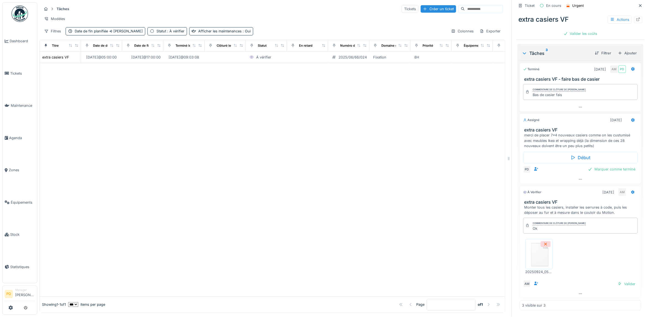
scroll to position [139, 0]
click at [603, 169] on div "Marquer comme terminé" at bounding box center [612, 169] width 52 height 7
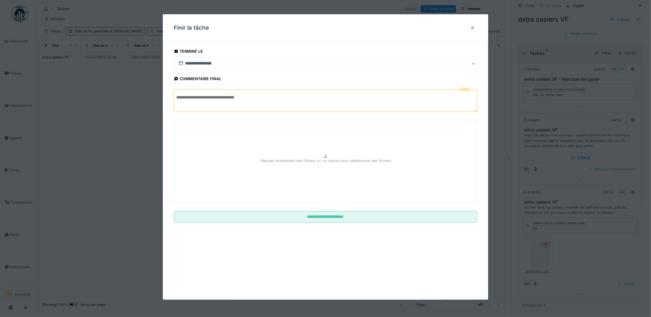
click at [250, 102] on textarea at bounding box center [326, 101] width 304 height 23
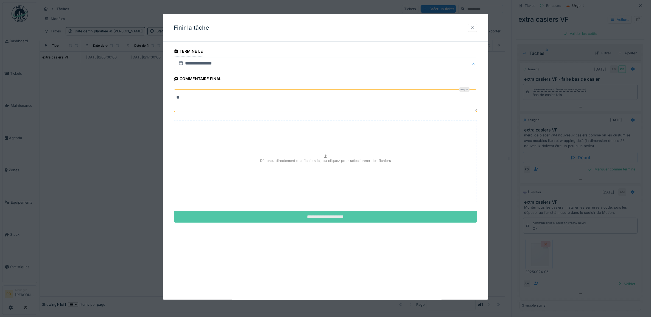
type textarea "**"
click at [315, 216] on input "**********" at bounding box center [326, 217] width 304 height 12
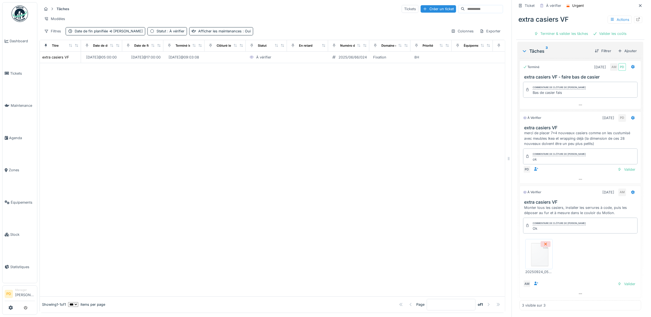
scroll to position [141, 0]
click at [620, 168] on div "Valider" at bounding box center [626, 169] width 22 height 7
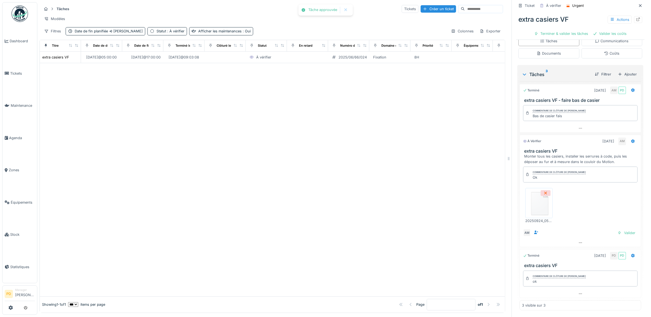
click at [621, 285] on div "Commentaire de clôture de Pierre De kan ok" at bounding box center [580, 279] width 115 height 16
click at [618, 232] on div "Valider" at bounding box center [626, 232] width 22 height 7
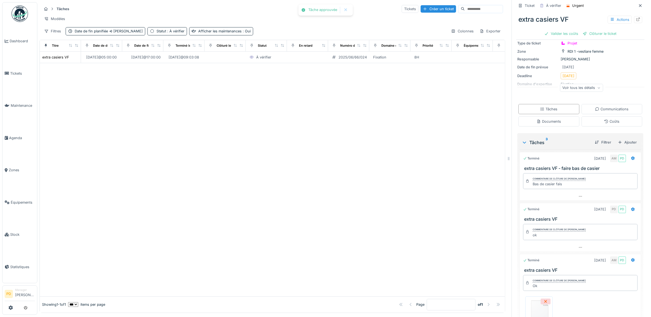
scroll to position [0, 0]
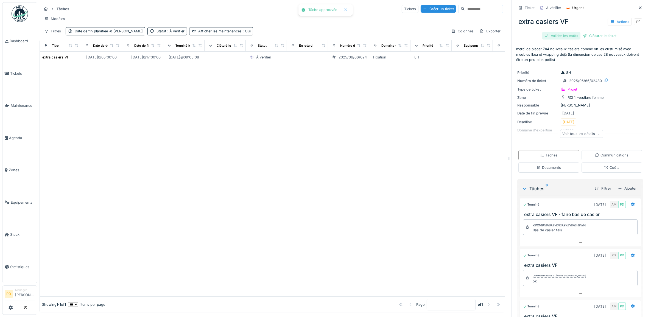
click at [551, 37] on div "Valider les coûts" at bounding box center [561, 35] width 38 height 7
click at [570, 36] on div "Clôturer le ticket" at bounding box center [580, 35] width 38 height 7
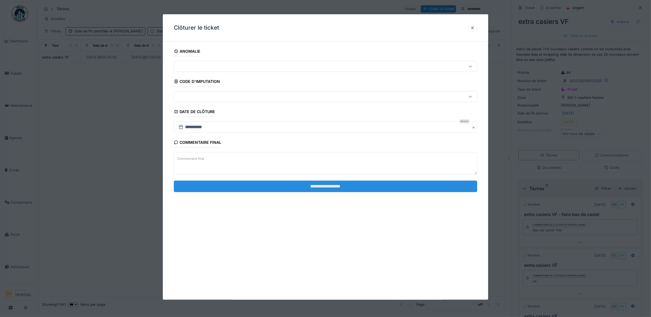
click at [358, 185] on input "**********" at bounding box center [326, 187] width 304 height 12
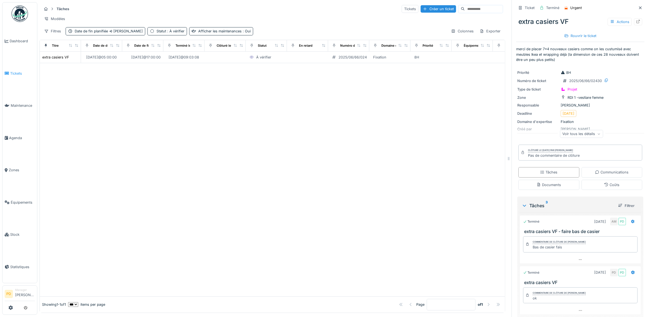
click at [18, 73] on span "Tickets" at bounding box center [22, 73] width 25 height 5
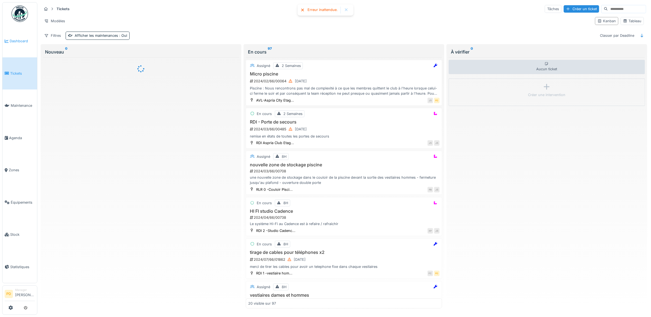
click at [23, 39] on span "Dashboard" at bounding box center [22, 40] width 25 height 5
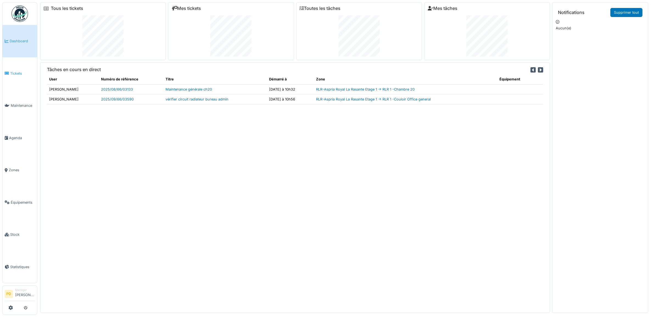
click at [19, 72] on span "Tickets" at bounding box center [22, 73] width 25 height 5
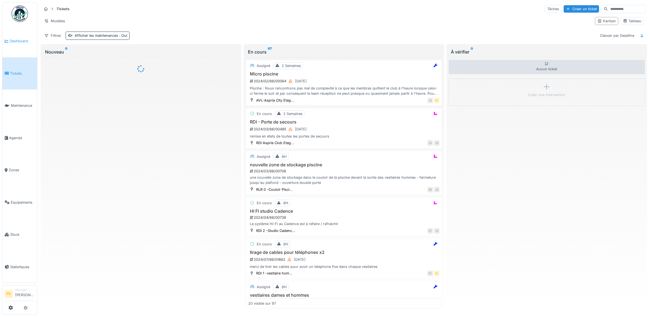
click at [25, 38] on span "Dashboard" at bounding box center [22, 40] width 25 height 5
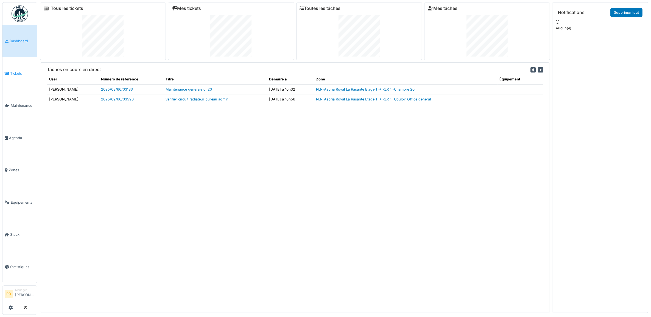
click at [21, 68] on link "Tickets" at bounding box center [19, 73] width 35 height 32
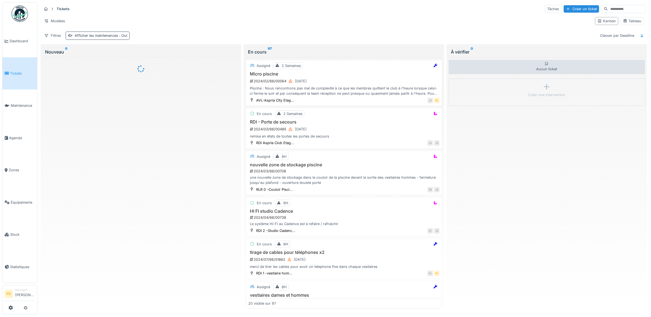
click at [100, 36] on div "Afficher les maintenances : Oui" at bounding box center [101, 35] width 52 height 5
click at [19, 39] on span "Dashboard" at bounding box center [22, 40] width 25 height 5
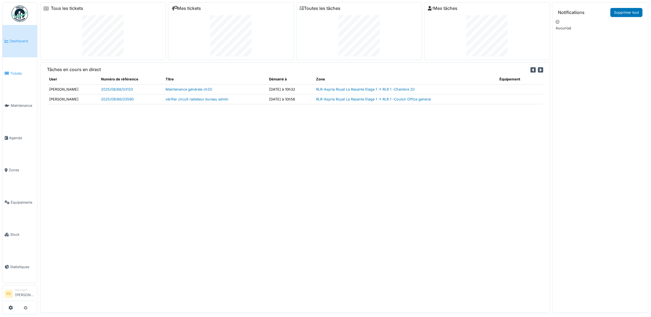
click at [20, 72] on span "Tickets" at bounding box center [22, 73] width 25 height 5
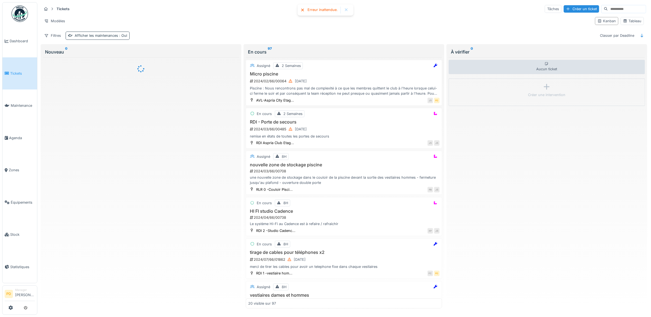
click at [86, 36] on div "Afficher les maintenances : Oui" at bounding box center [101, 35] width 52 height 5
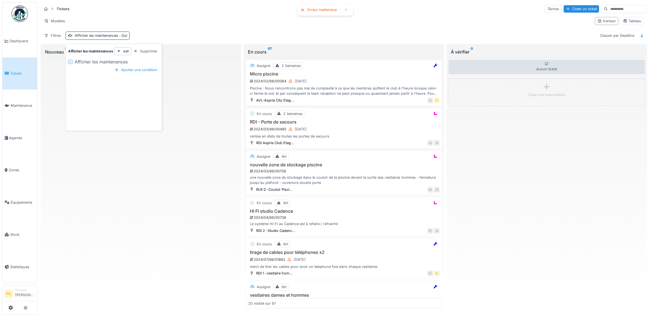
click at [150, 51] on div "Supprimer" at bounding box center [145, 51] width 28 height 7
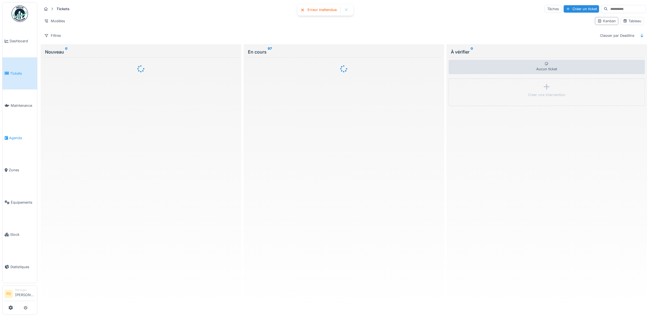
click at [15, 135] on span "Agenda" at bounding box center [22, 137] width 26 height 5
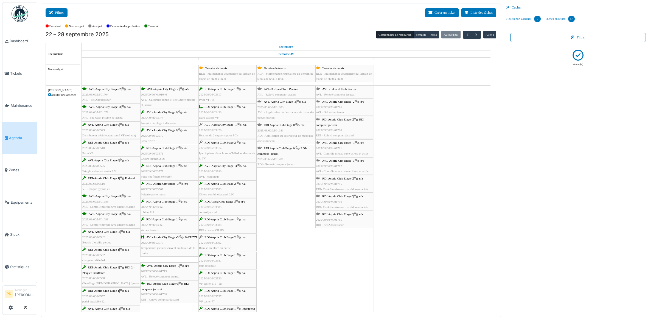
click at [60, 11] on button "Filtrer" at bounding box center [57, 12] width 22 height 9
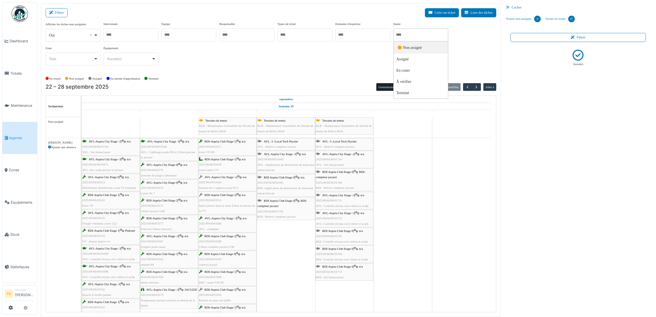
click at [401, 35] on input "Tous" at bounding box center [398, 35] width 5 height 8
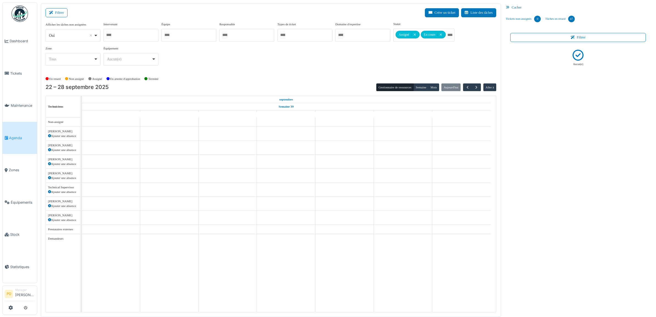
click at [338, 55] on div "Afficher les tâches non assignées *** Oui Remove item Oui Non Intervenant Alexa…" at bounding box center [271, 46] width 451 height 48
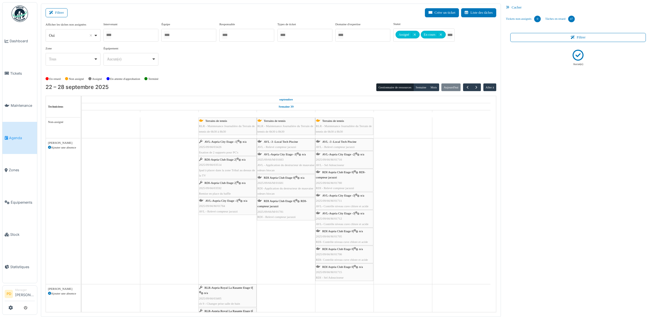
click at [235, 145] on div "AVL-Aspria City Etage -1 | n/a 2025/09/66/03426 fixation de 2 supports pour PC's" at bounding box center [227, 147] width 57 height 16
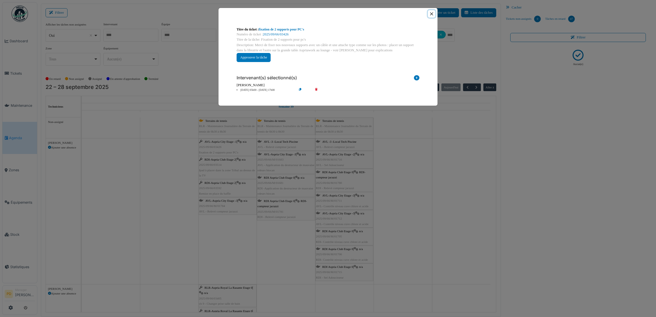
click at [434, 14] on button "Close" at bounding box center [431, 13] width 7 height 7
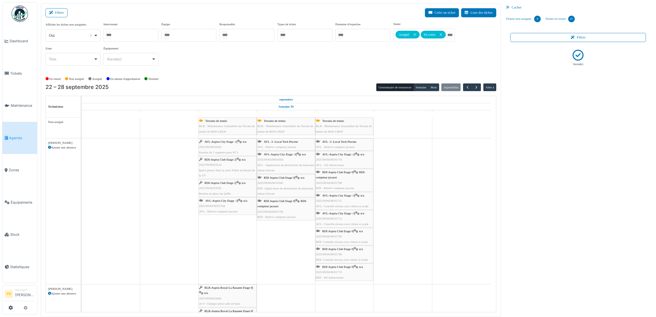
click at [237, 161] on div "RDI-Aspria Club Etage 2 | n/a 2025/09/66/03514 Ipad à placer dans la zone Triba…" at bounding box center [227, 167] width 57 height 21
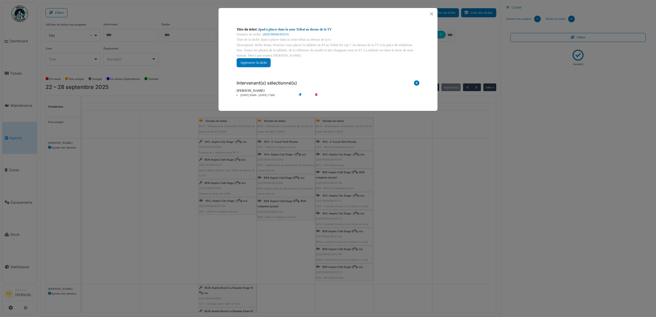
click at [307, 29] on link "Ipad à placer dans la zone Tribal au dessus de la TV" at bounding box center [295, 29] width 73 height 4
drag, startPoint x: 433, startPoint y: 13, endPoint x: 404, endPoint y: 10, distance: 29.3
click at [433, 13] on button "Close" at bounding box center [431, 13] width 7 height 7
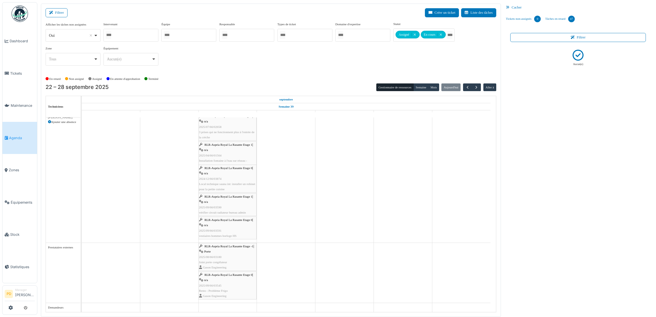
click at [17, 135] on span "Agenda" at bounding box center [22, 137] width 26 height 5
click at [21, 41] on span "Dashboard" at bounding box center [22, 40] width 25 height 5
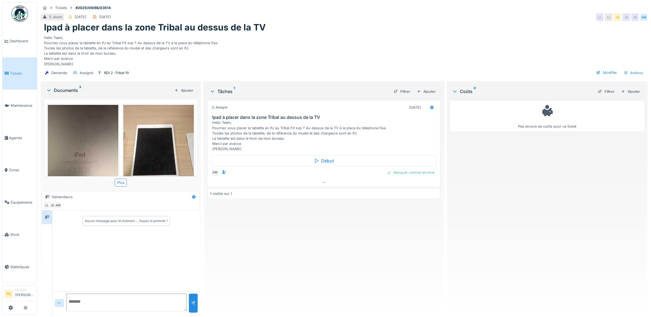
click at [153, 154] on img at bounding box center [158, 152] width 71 height 94
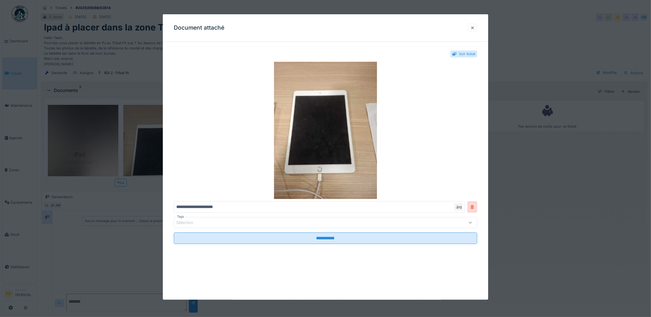
click at [153, 154] on div at bounding box center [325, 158] width 651 height 317
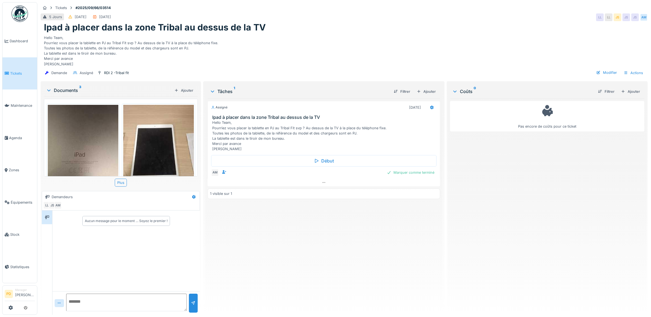
click at [93, 157] on img at bounding box center [83, 152] width 71 height 94
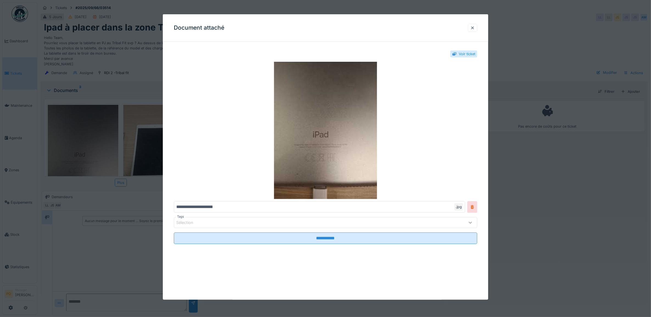
click at [93, 156] on div at bounding box center [325, 158] width 651 height 317
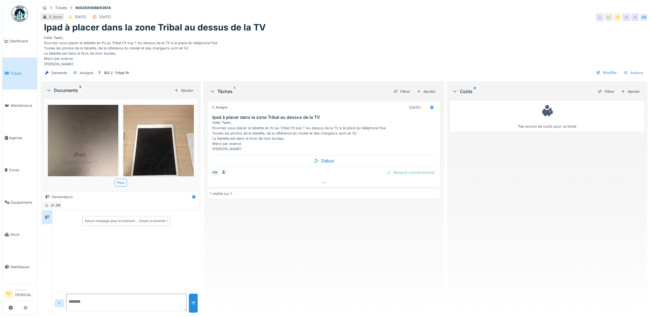
scroll to position [5, 0]
click at [82, 149] on img at bounding box center [83, 152] width 71 height 94
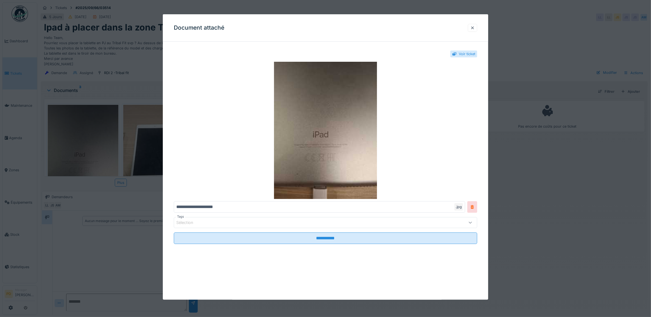
click at [131, 147] on div at bounding box center [325, 158] width 651 height 317
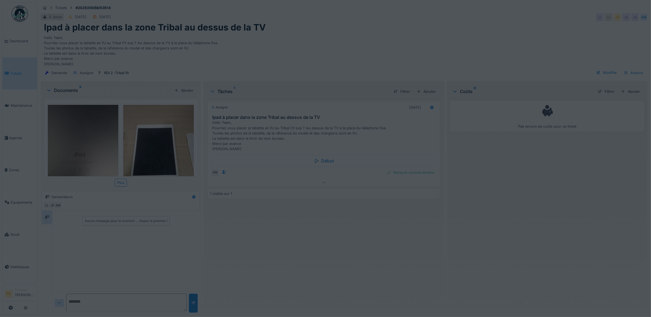
click at [131, 147] on img at bounding box center [158, 152] width 71 height 94
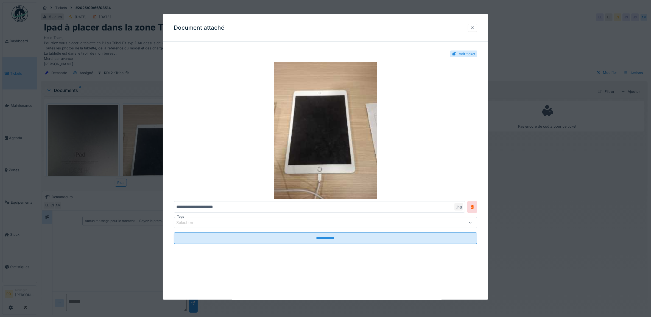
click at [137, 144] on div at bounding box center [325, 158] width 651 height 317
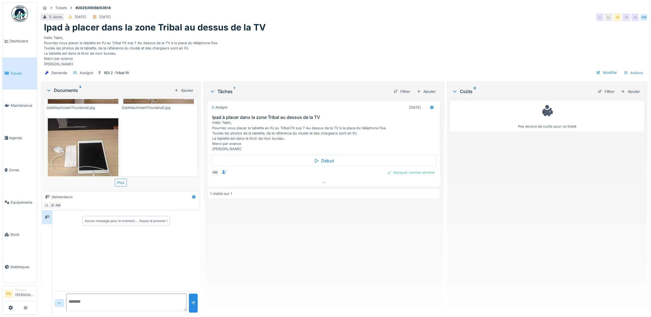
scroll to position [134, 0]
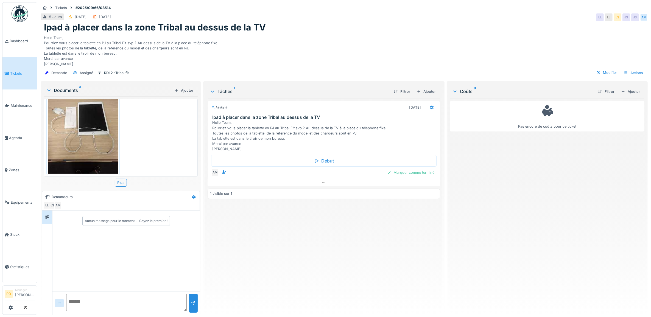
click at [92, 127] on img at bounding box center [83, 127] width 71 height 94
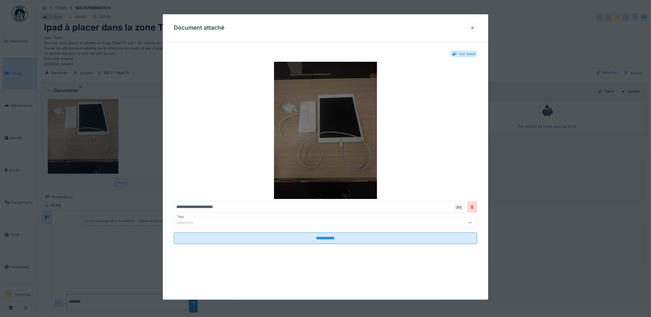
click at [319, 124] on img at bounding box center [326, 130] width 304 height 137
click at [314, 151] on img at bounding box center [326, 130] width 304 height 137
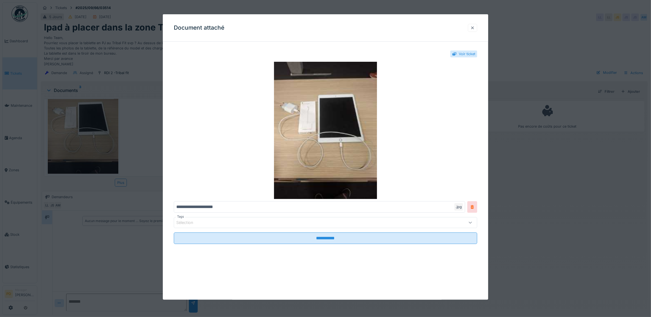
click at [475, 29] on div at bounding box center [472, 27] width 4 height 5
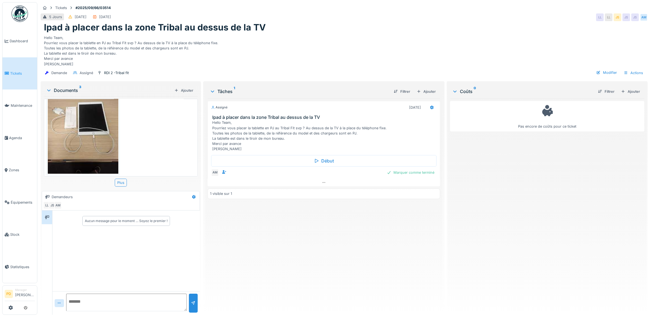
scroll to position [0, 0]
click at [19, 135] on span "Agenda" at bounding box center [22, 137] width 26 height 5
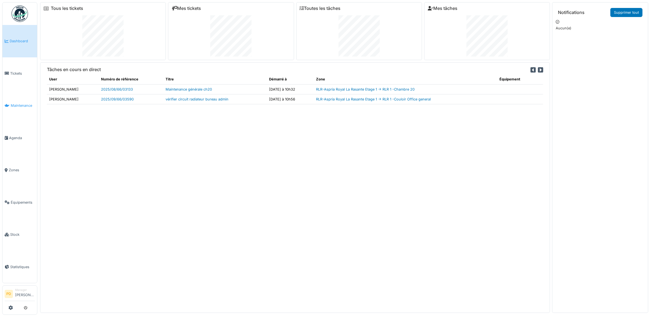
click at [21, 106] on span "Maintenance" at bounding box center [23, 105] width 24 height 5
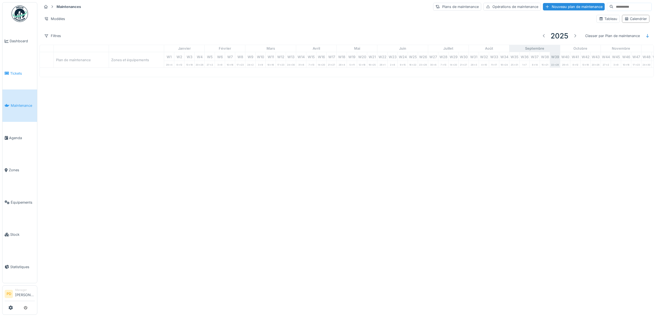
drag, startPoint x: 15, startPoint y: 74, endPoint x: 17, endPoint y: 61, distance: 13.7
click at [15, 73] on span "Tickets" at bounding box center [22, 73] width 25 height 5
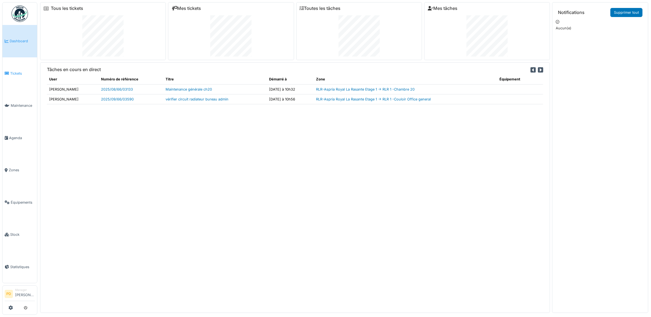
click at [20, 72] on span "Tickets" at bounding box center [22, 73] width 25 height 5
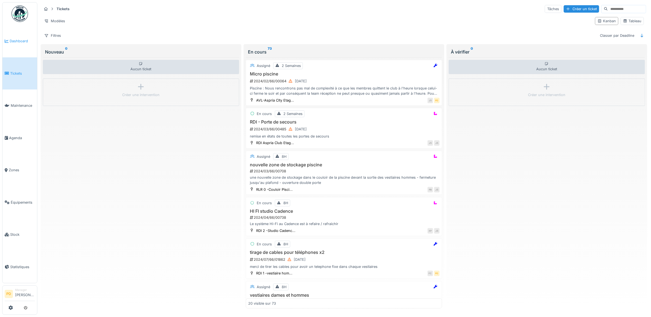
click at [15, 39] on span "Dashboard" at bounding box center [22, 40] width 25 height 5
